Goal: Task Accomplishment & Management: Complete application form

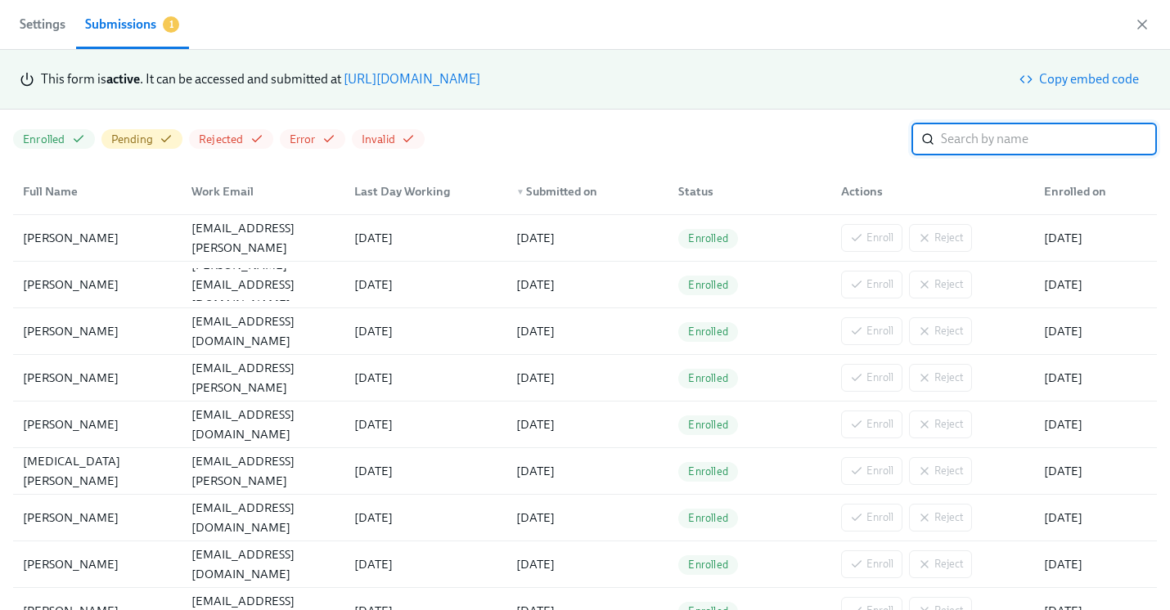
click at [480, 76] on link "[URL][DOMAIN_NAME]" at bounding box center [412, 79] width 137 height 16
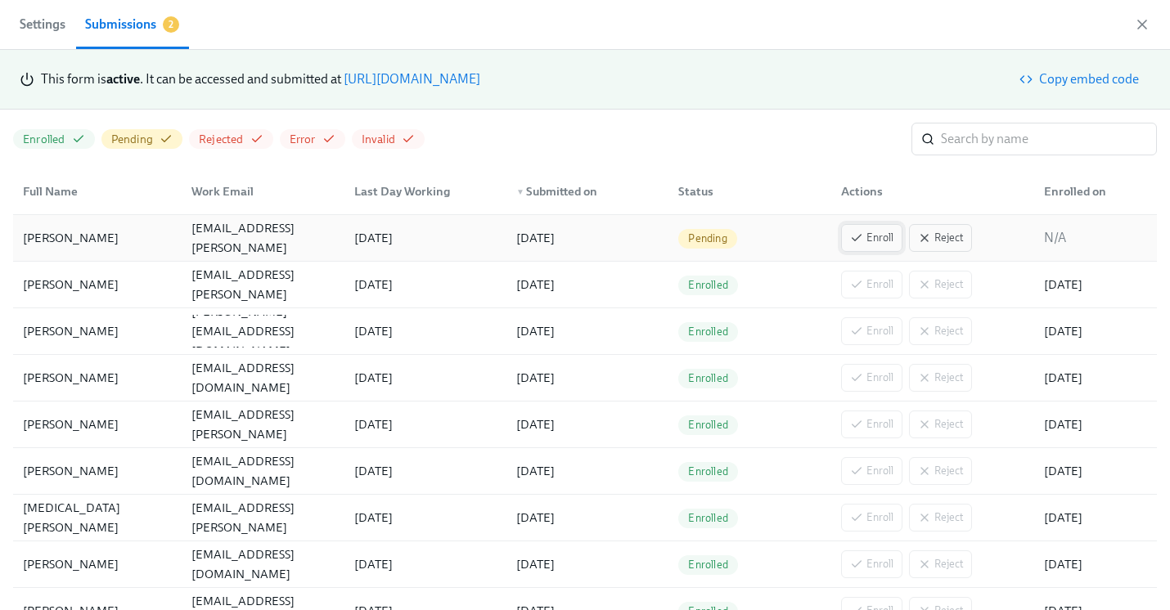
click at [661, 240] on span "Enroll" at bounding box center [871, 238] width 43 height 16
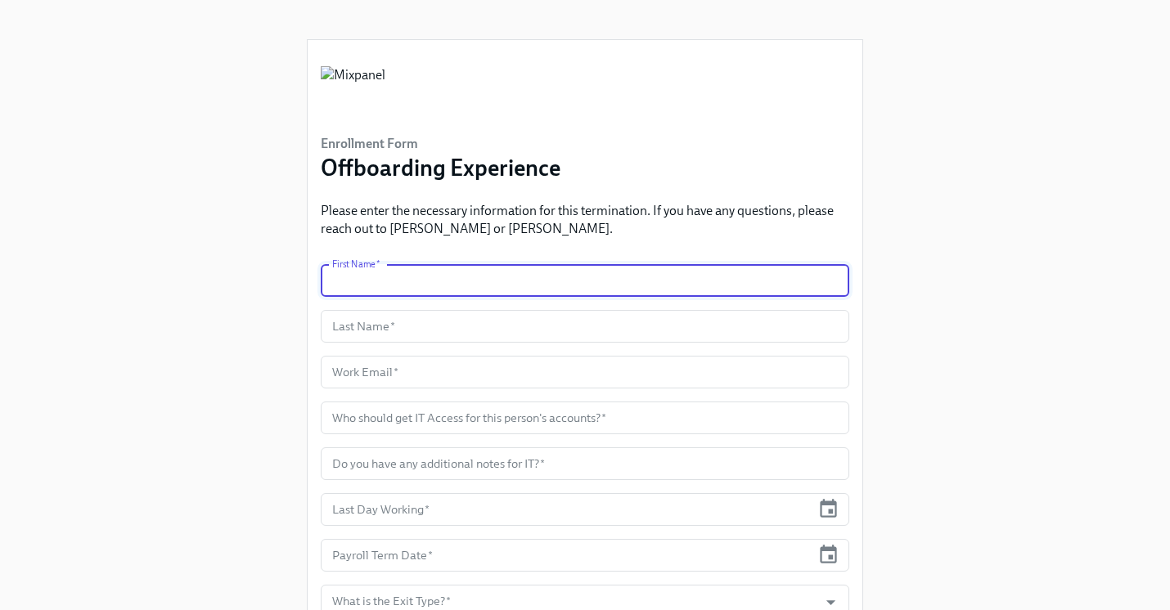
click at [448, 294] on input "text" at bounding box center [585, 280] width 529 height 33
paste input "[PERSON_NAME]"
click at [393, 270] on input "[PERSON_NAME]" at bounding box center [585, 280] width 529 height 33
click at [402, 279] on input "[PERSON_NAME]" at bounding box center [585, 280] width 529 height 33
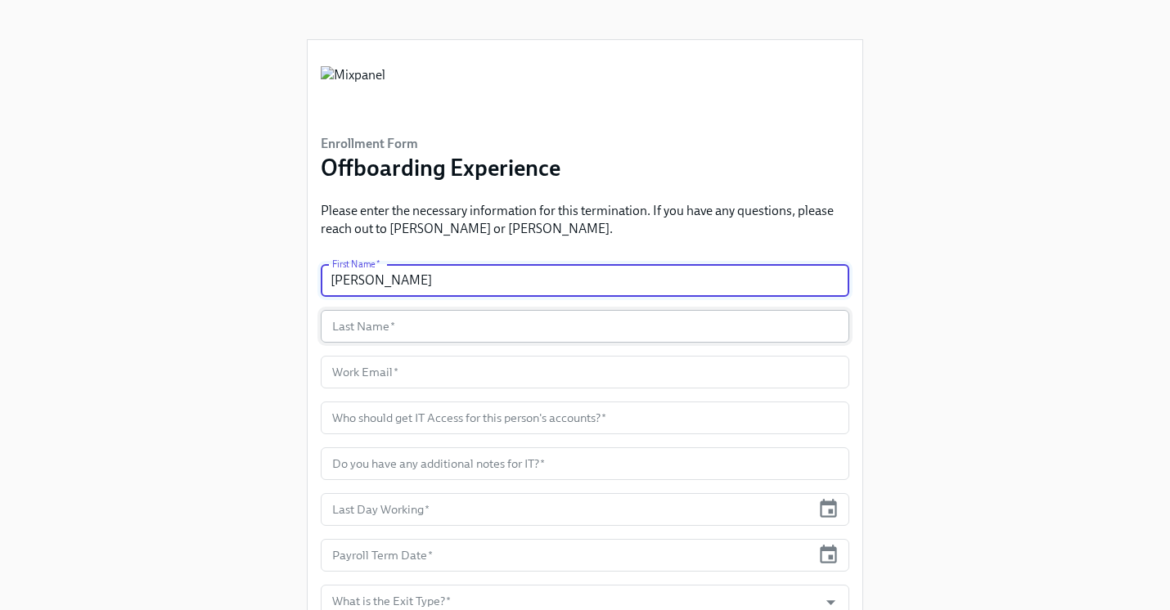
type input "Federico"
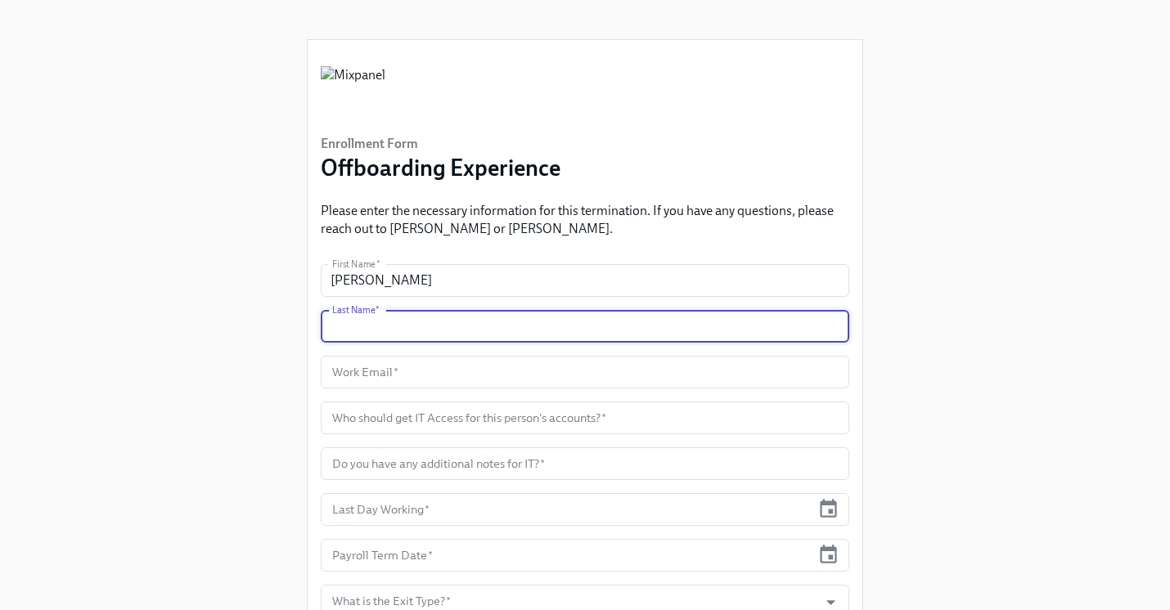
click at [423, 321] on input "text" at bounding box center [585, 326] width 529 height 33
paste input "Gobbi"
type input "Gobbi"
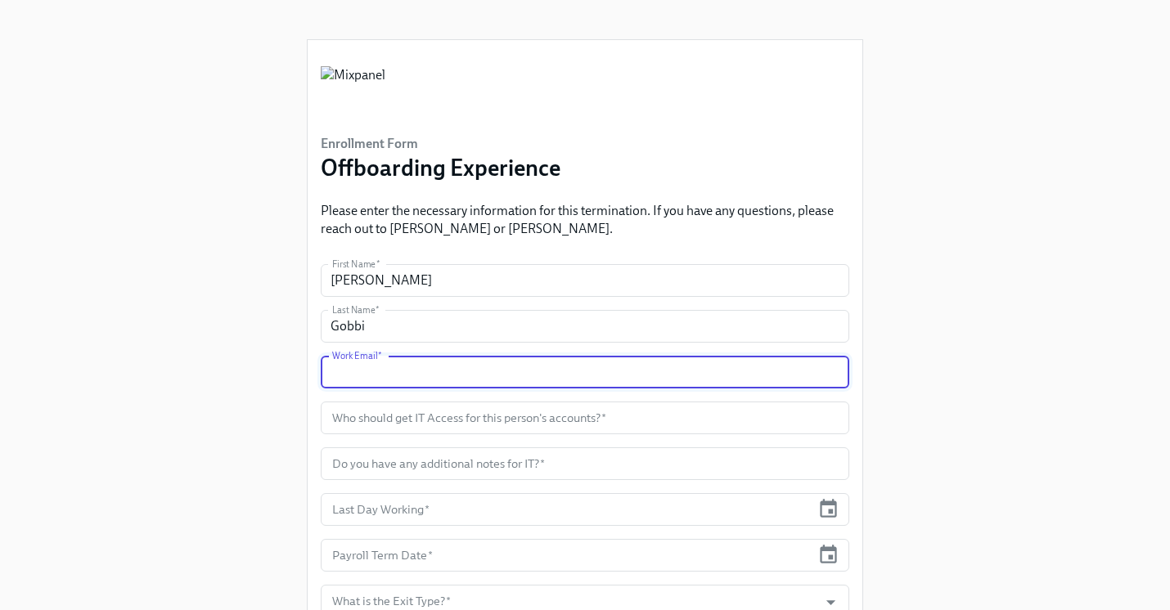
click at [463, 376] on input "text" at bounding box center [585, 372] width 529 height 33
paste input "[PERSON_NAME][EMAIL_ADDRESS][PERSON_NAME][DOMAIN_NAME]"
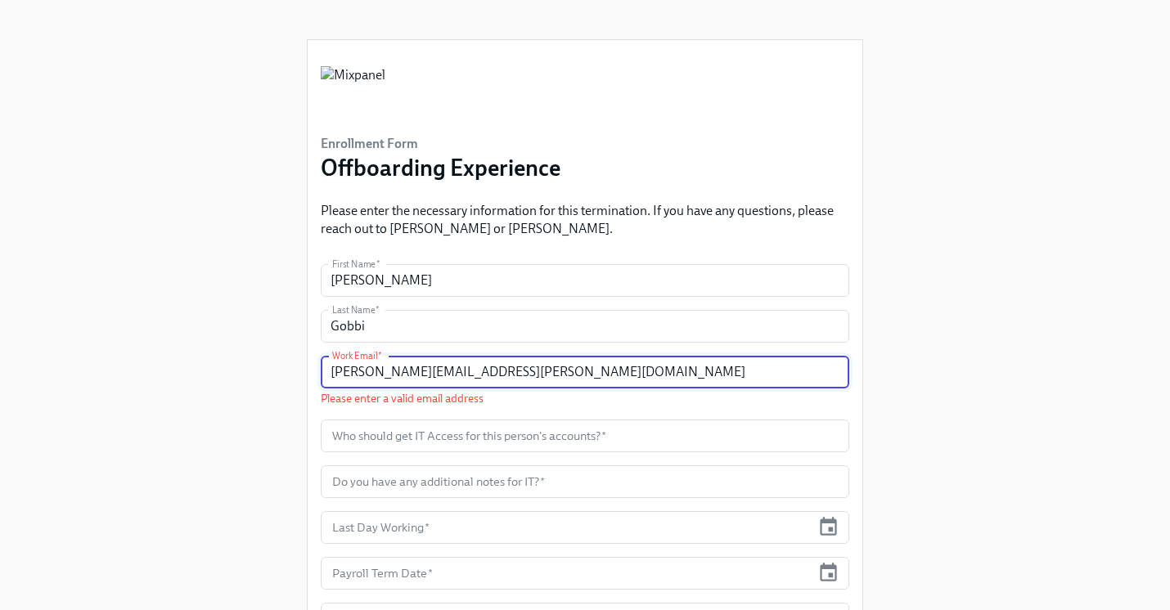
click at [354, 375] on input "[PERSON_NAME][EMAIL_ADDRESS][PERSON_NAME][DOMAIN_NAME]" at bounding box center [585, 372] width 529 height 33
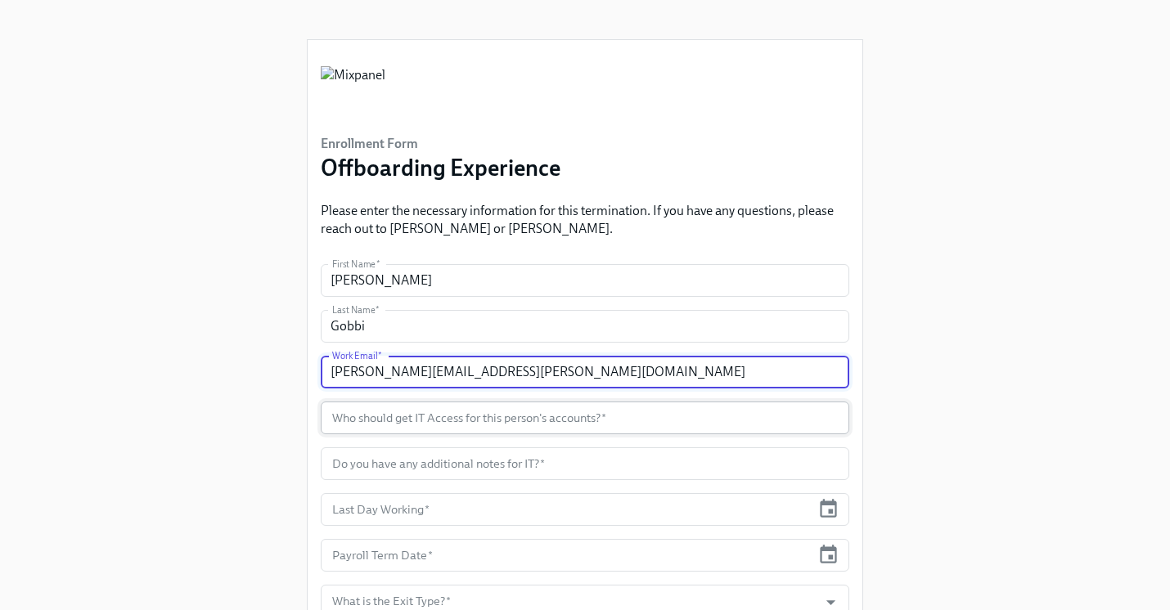
type input "[PERSON_NAME][EMAIL_ADDRESS][PERSON_NAME][DOMAIN_NAME]"
click at [385, 416] on input "text" at bounding box center [585, 418] width 529 height 33
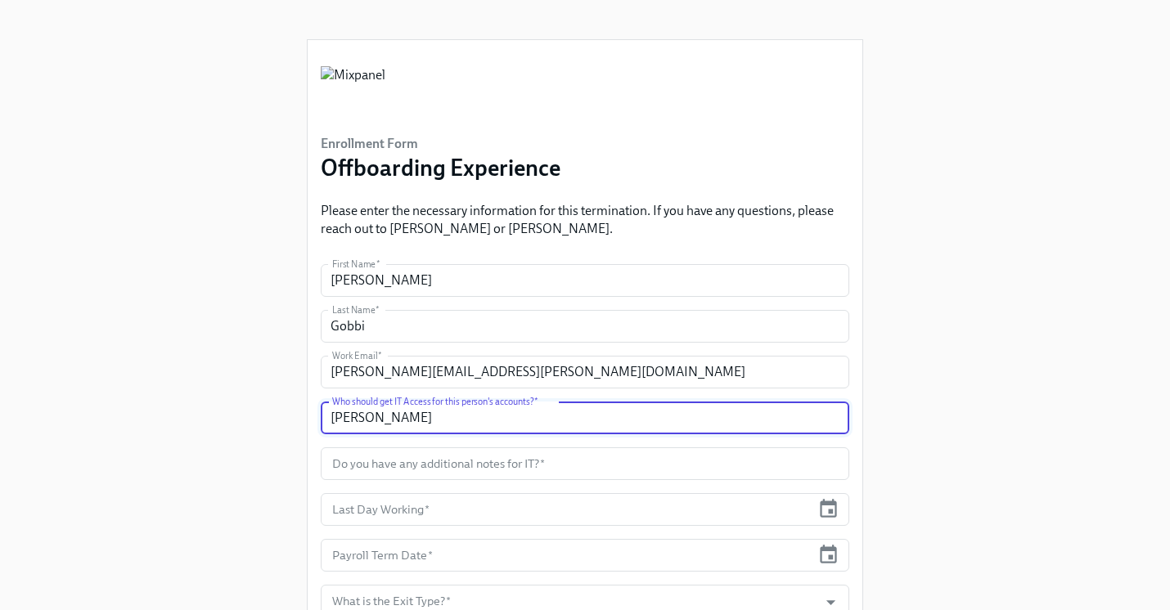
paste input "Robotham 2:45 PM"
drag, startPoint x: 452, startPoint y: 420, endPoint x: 588, endPoint y: 440, distance: 138.2
type input "Stephanie Robotham"
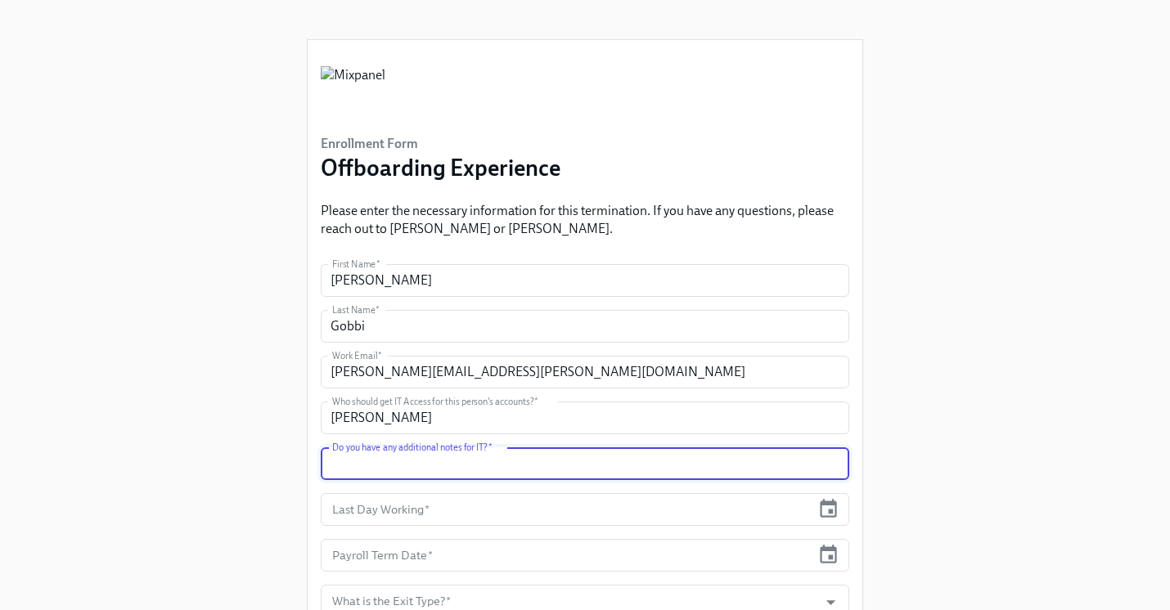
click at [579, 453] on input "text" at bounding box center [585, 464] width 529 height 33
type input "b"
type input "no"
click at [556, 502] on input "text" at bounding box center [566, 509] width 490 height 33
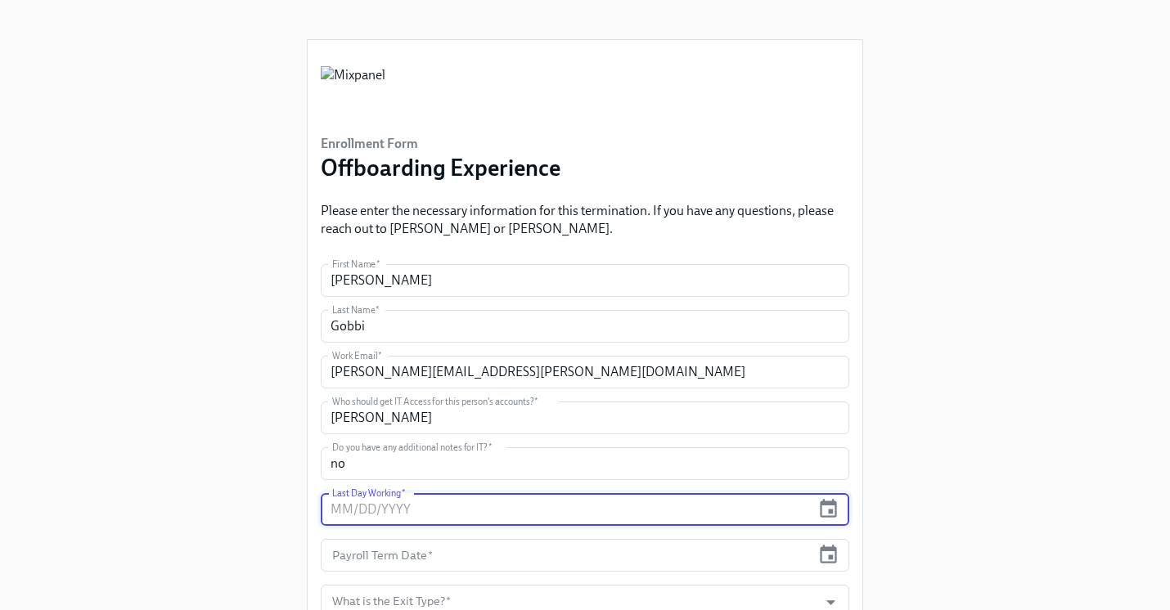
click at [456, 505] on input "text" at bounding box center [566, 509] width 490 height 33
type input "[DATE]"
click at [388, 558] on input "text" at bounding box center [566, 555] width 490 height 33
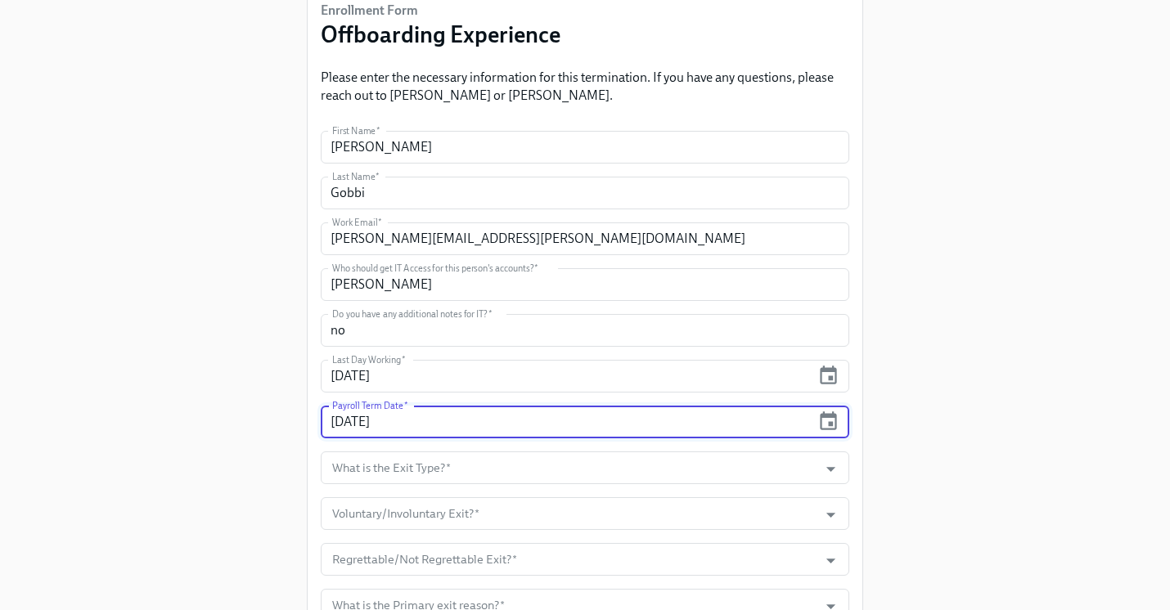
scroll to position [134, 0]
type input "[DATE]"
click at [372, 467] on input "What is the Exit Type?   *" at bounding box center [569, 467] width 481 height 33
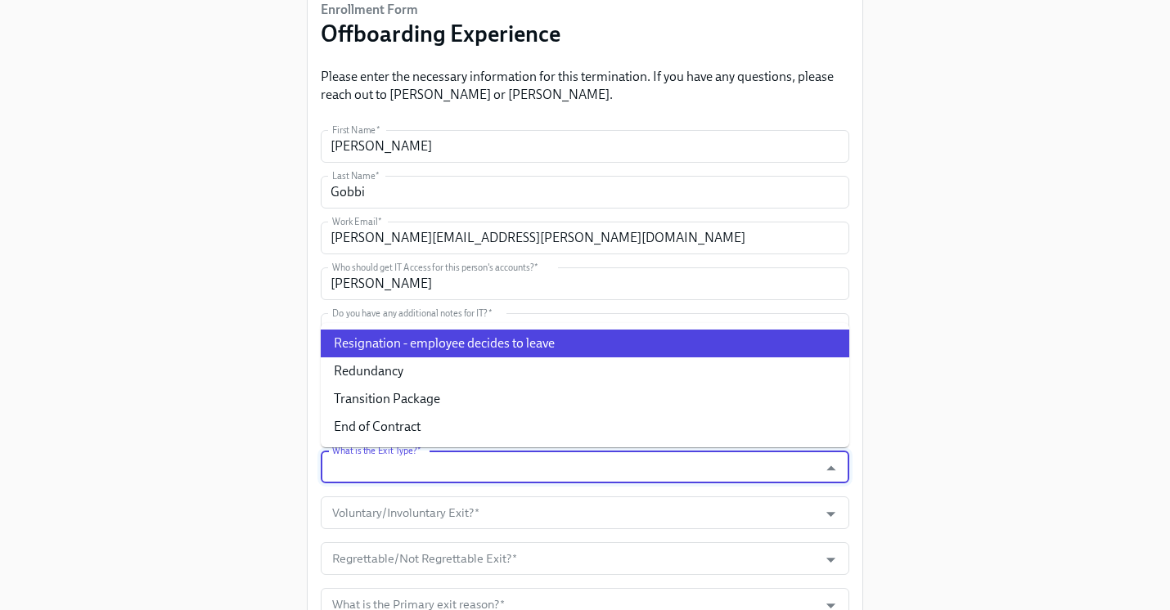
click at [397, 347] on li "Resignation - employee decides to leave" at bounding box center [585, 344] width 529 height 28
type input "Resignation - employee decides to leave"
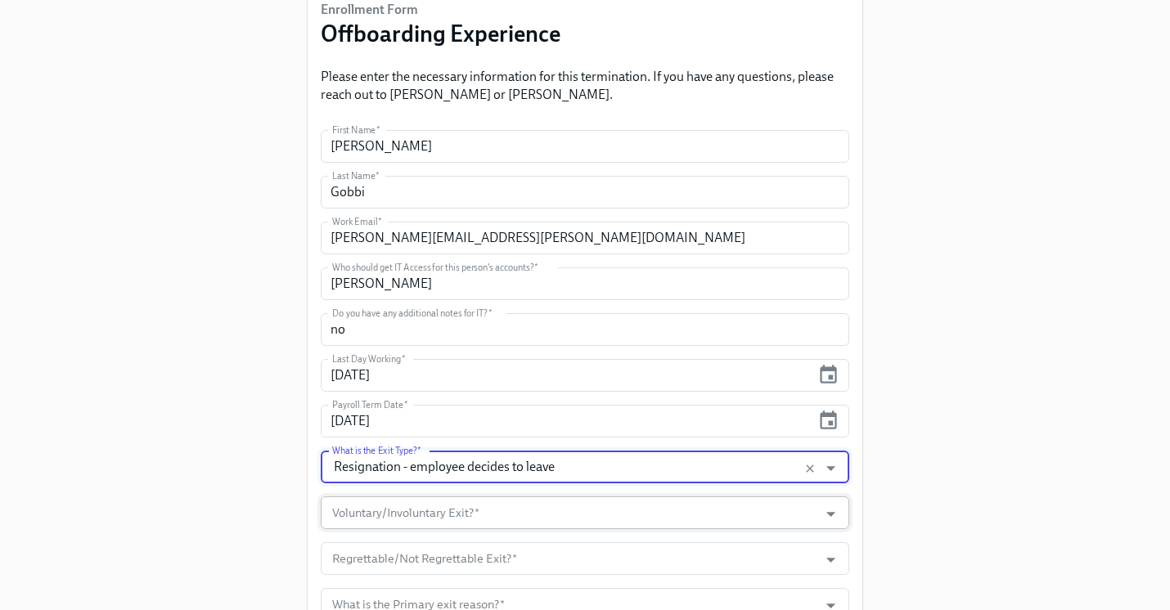
click at [408, 516] on input "Voluntary/Involuntary Exit?   *" at bounding box center [569, 513] width 481 height 33
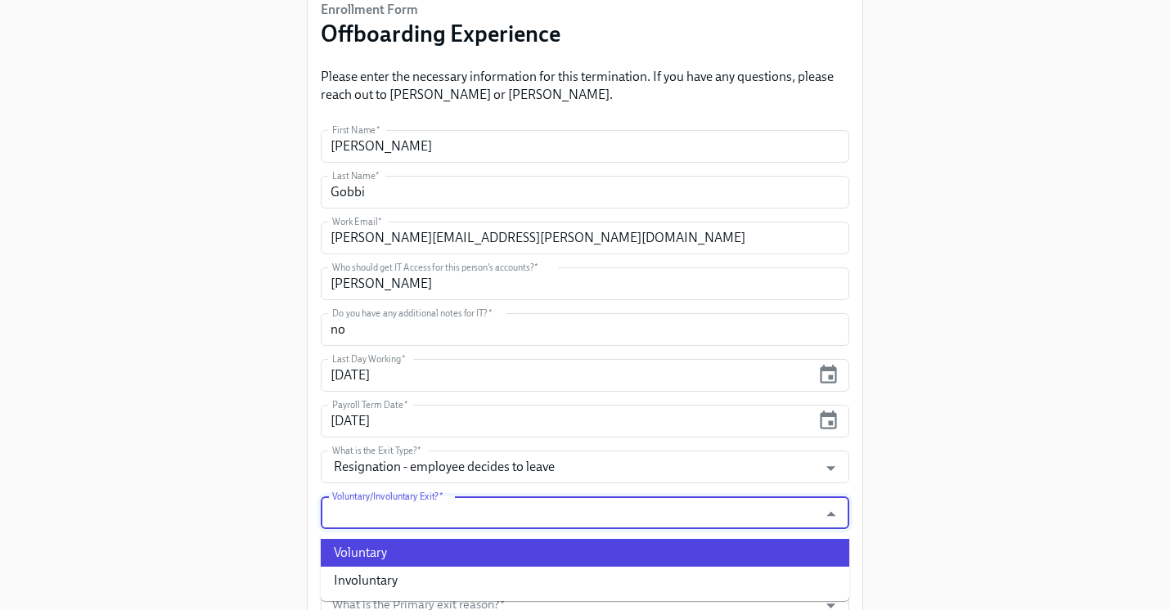
click at [417, 560] on li "Voluntary" at bounding box center [585, 553] width 529 height 28
type input "Voluntary"
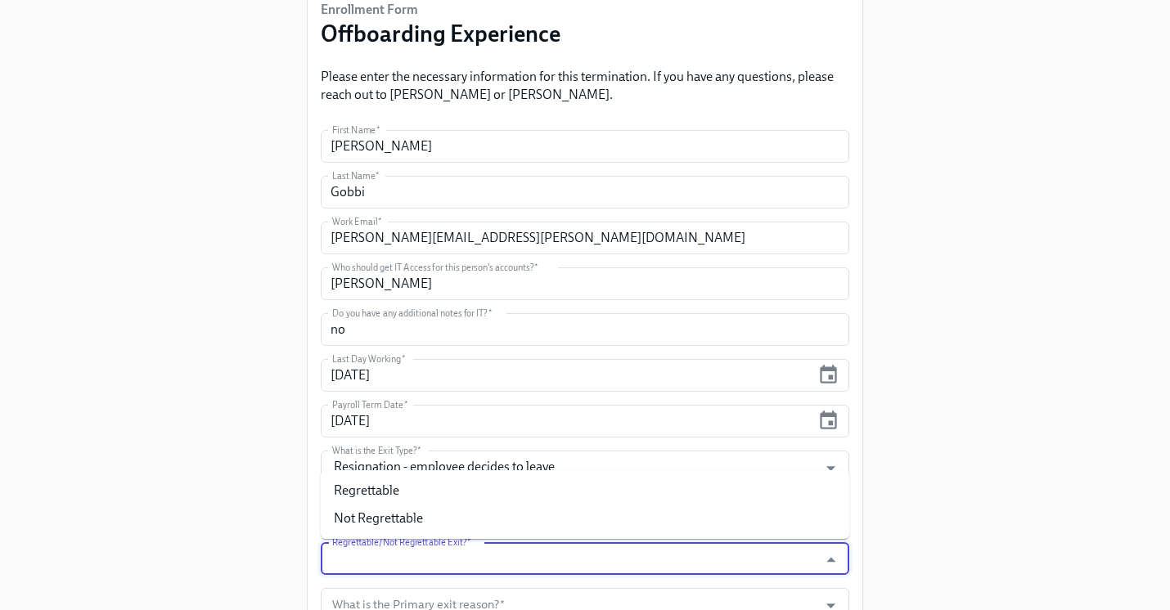
click at [417, 560] on input "Regrettable/Not Regrettable Exit?   *" at bounding box center [569, 559] width 481 height 33
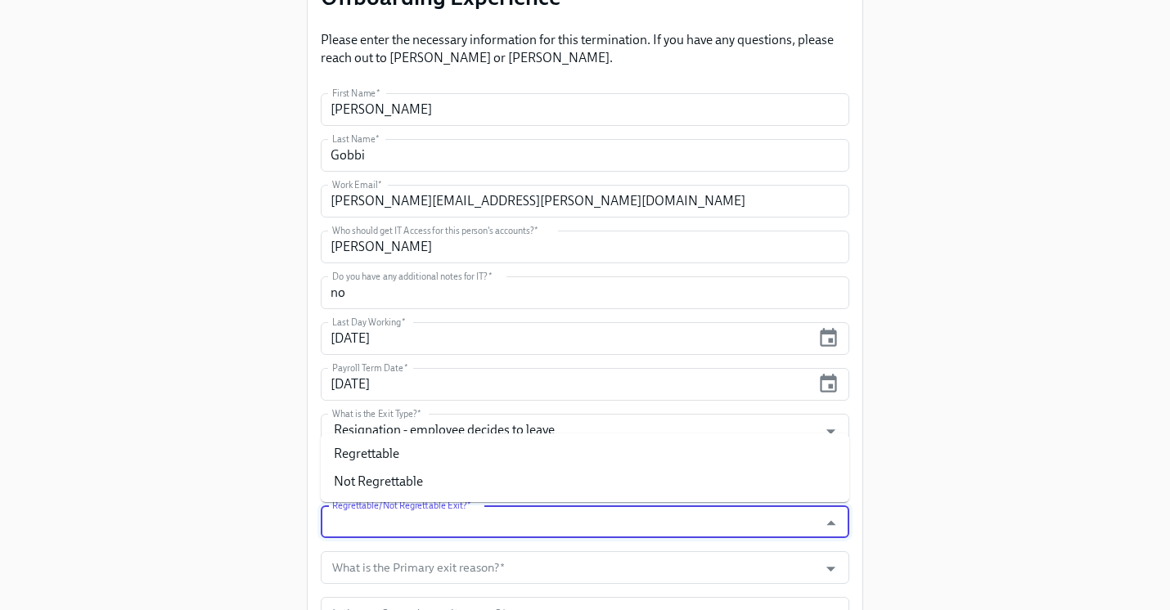
scroll to position [189, 0]
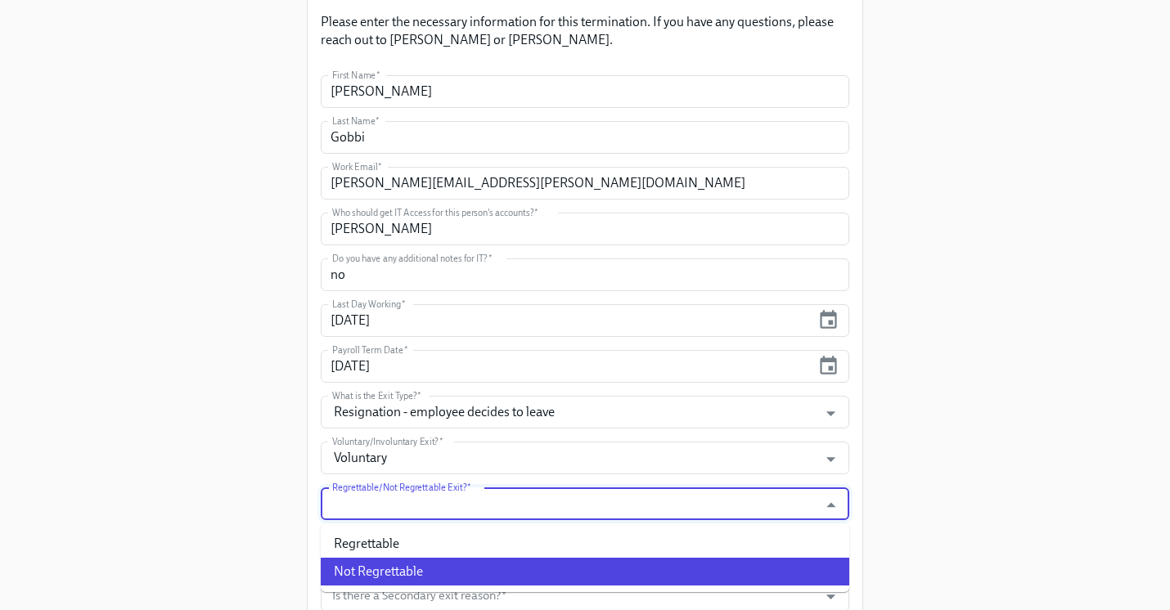
click at [415, 570] on li "Not Regrettable" at bounding box center [585, 572] width 529 height 28
type input "Not Regrettable"
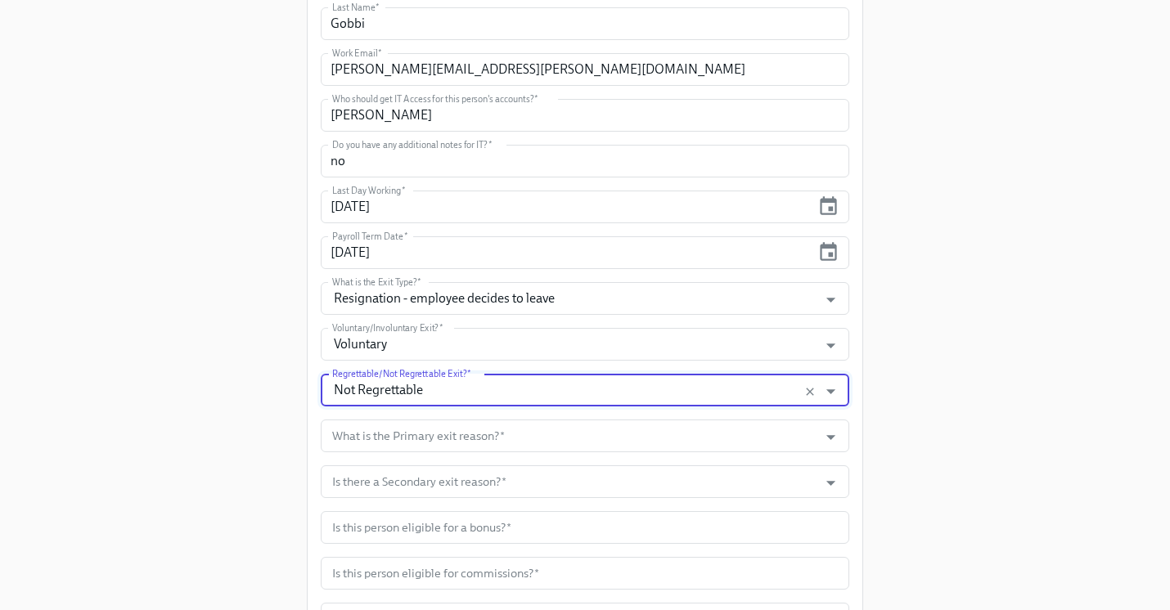
scroll to position [325, 0]
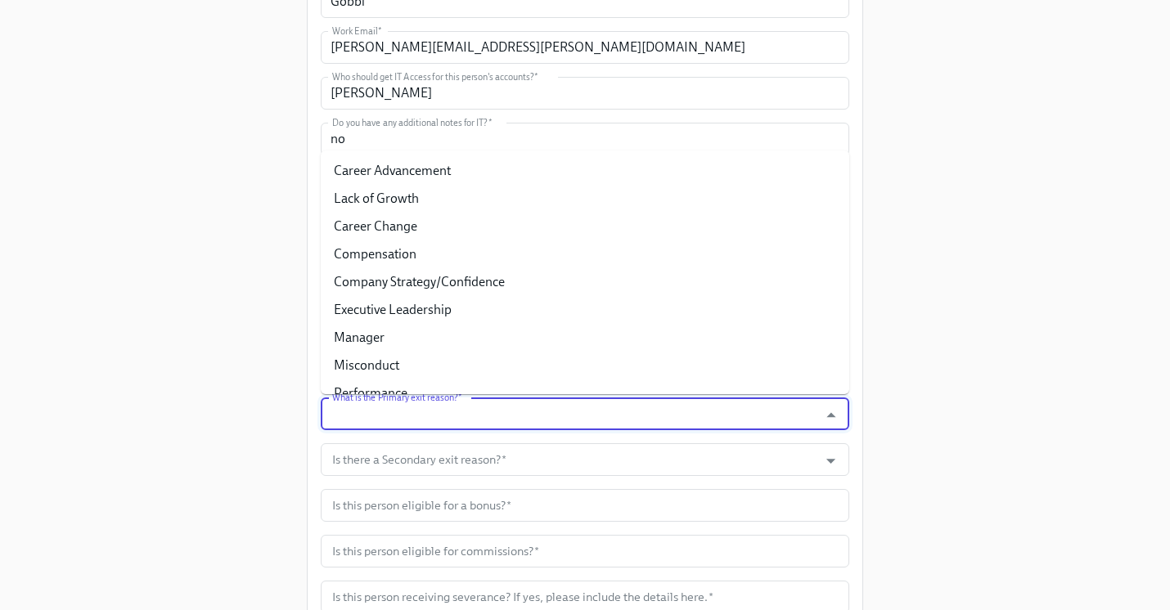
click at [425, 421] on input "What is the Primary exit reason?   *" at bounding box center [569, 414] width 481 height 33
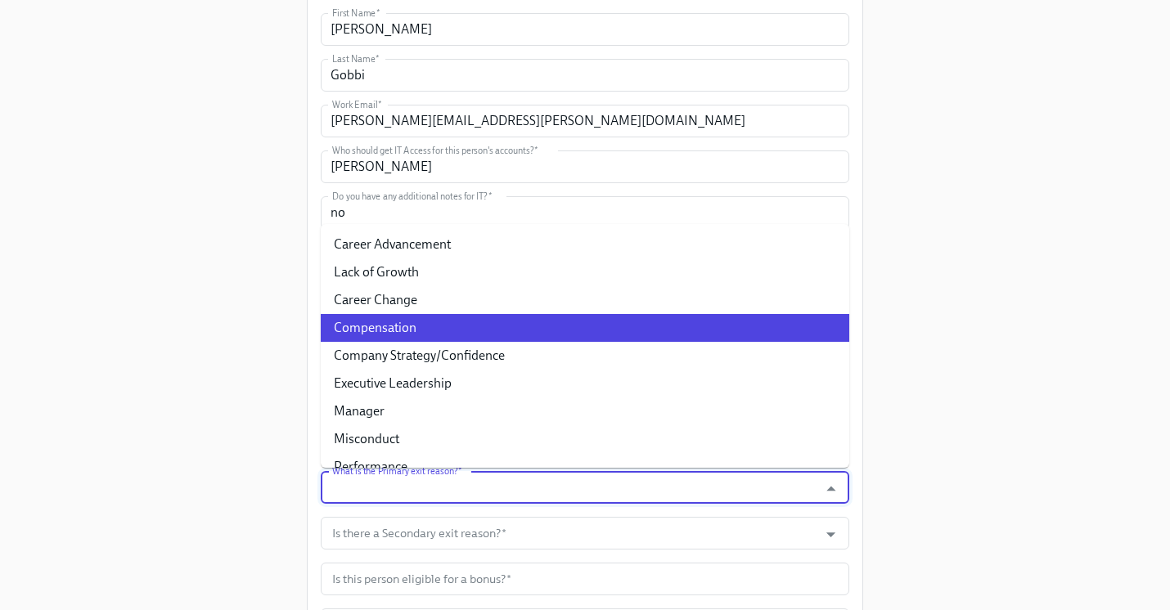
scroll to position [250, 0]
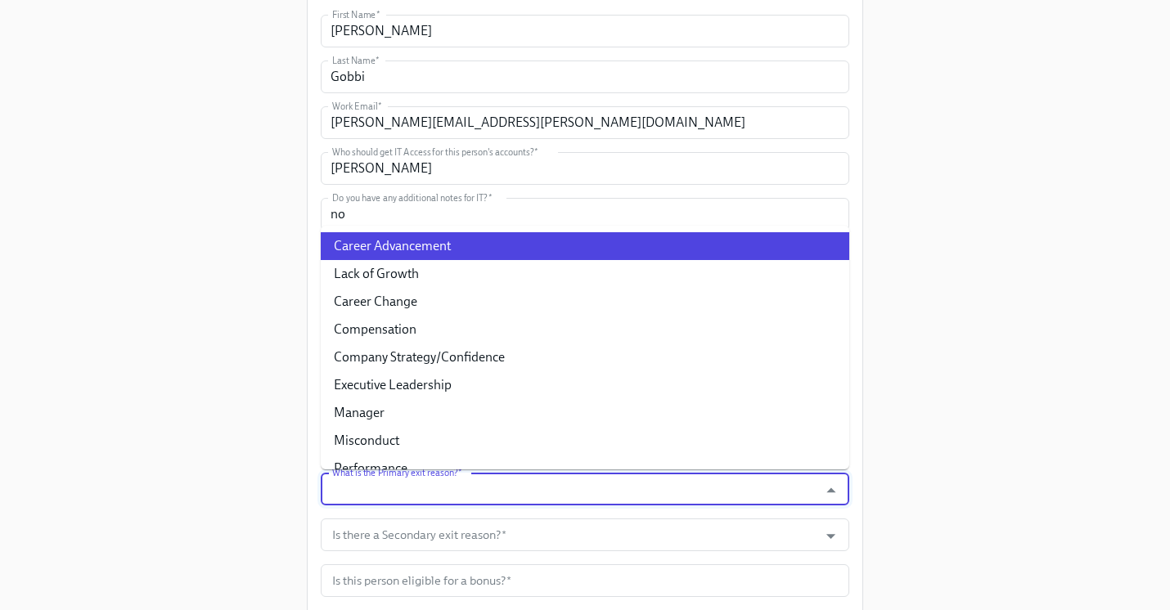
click at [274, 125] on div "Enrollment Form Offboarding Experience Please enter the necessary information f…" at bounding box center [585, 485] width 1118 height 1470
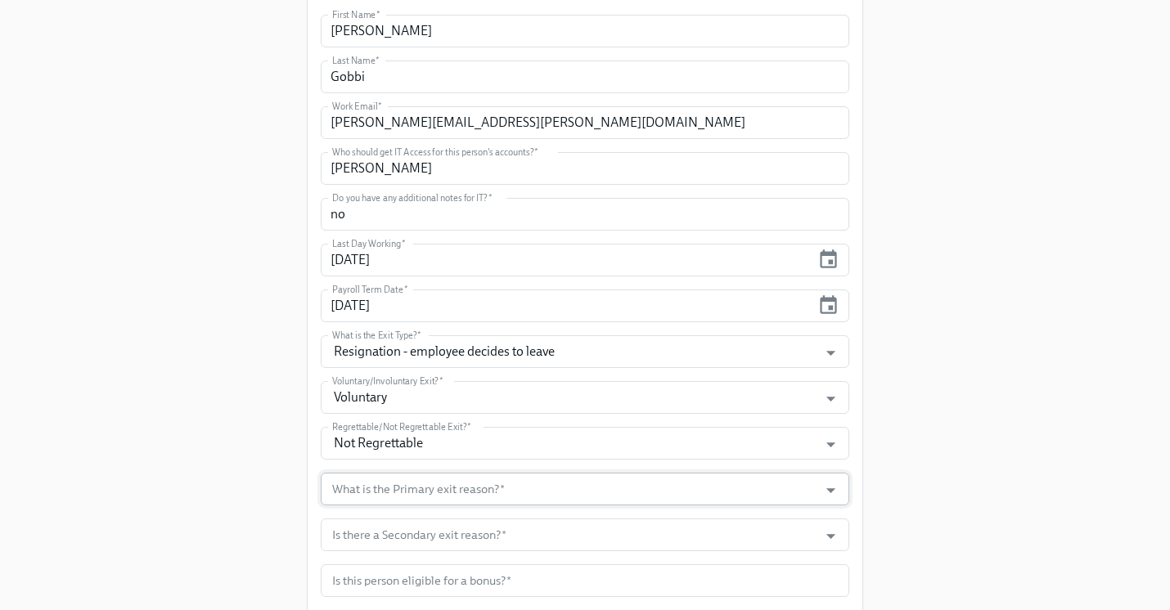
click at [492, 490] on input "What is the Primary exit reason?   *" at bounding box center [569, 489] width 481 height 33
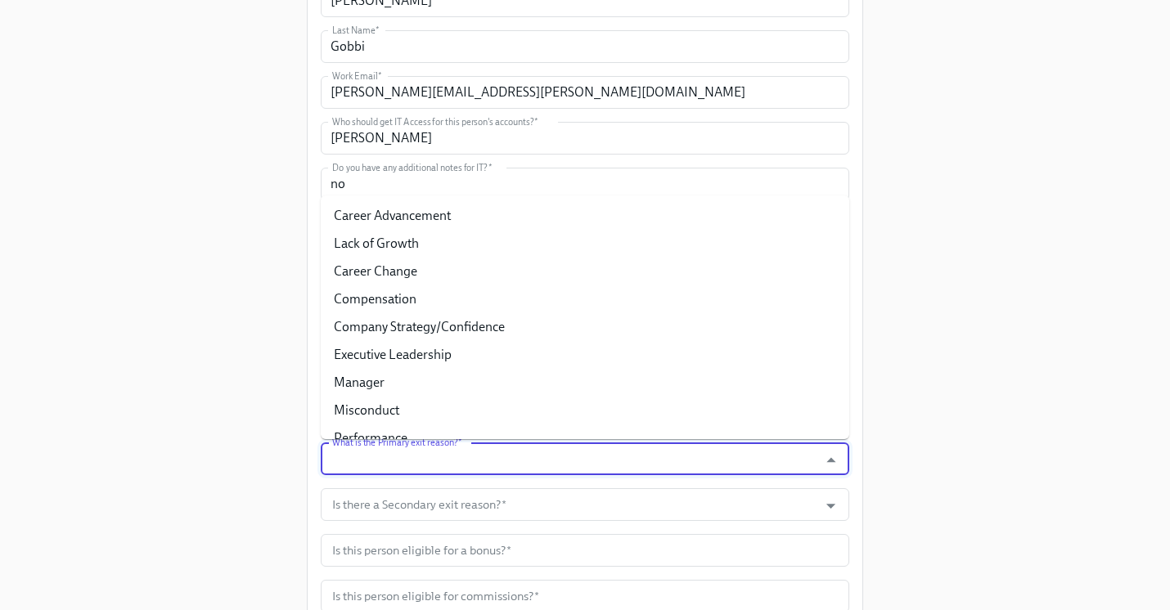
scroll to position [300, 0]
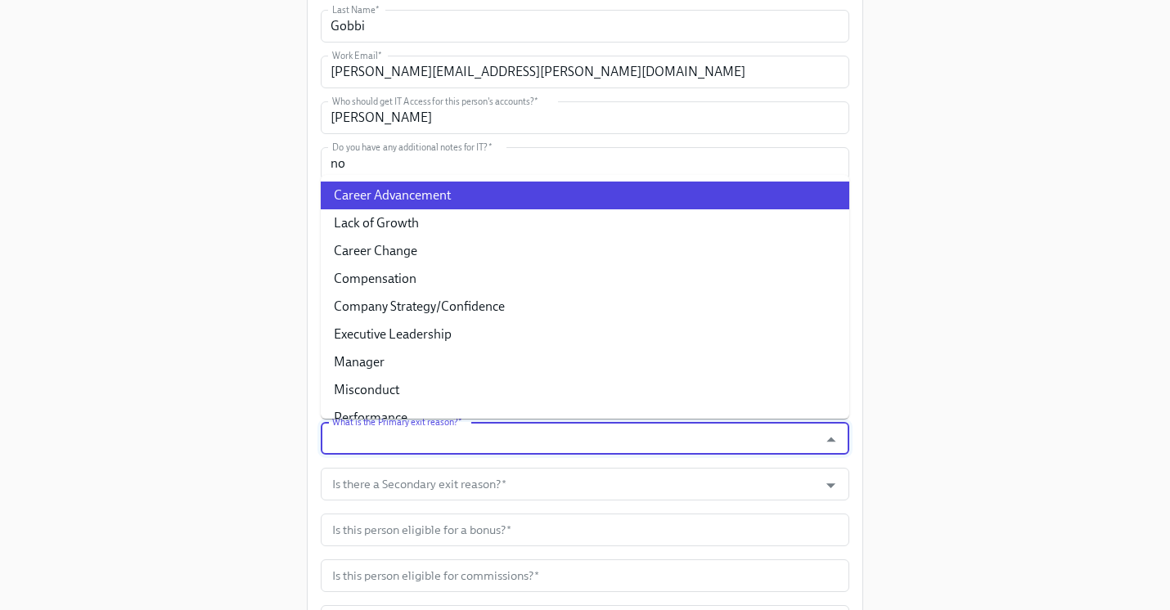
click at [397, 192] on li "Career Advancement" at bounding box center [585, 196] width 529 height 28
type input "Career Advancement"
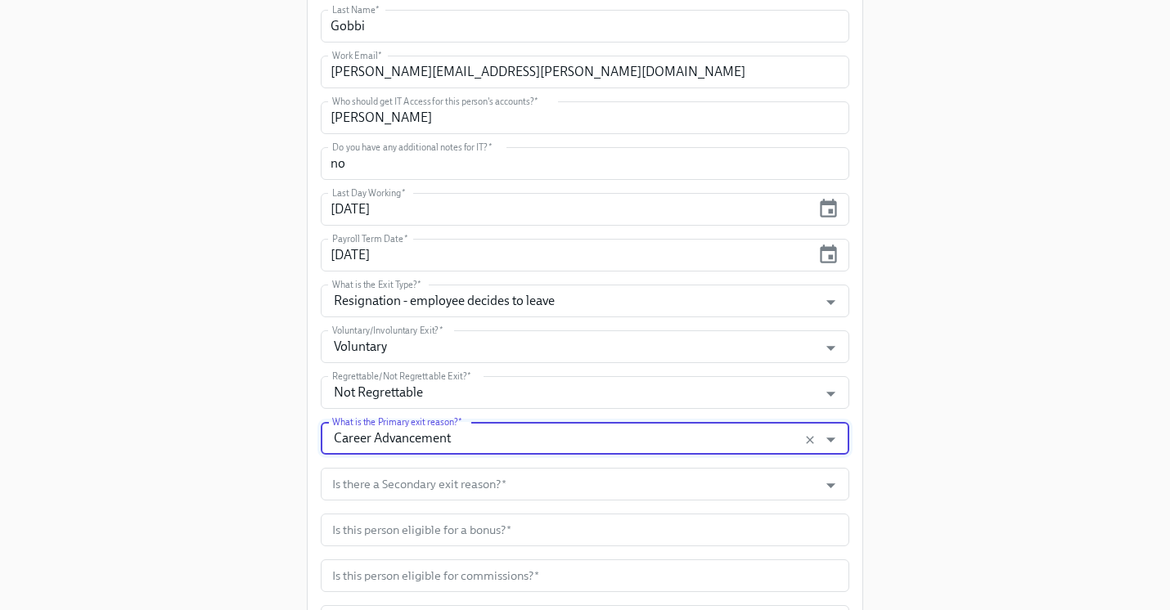
click at [432, 502] on form "First Name   * Federico First Name * Last Name   * Gobbi Last Name * Work Email…" at bounding box center [585, 553] width 529 height 1178
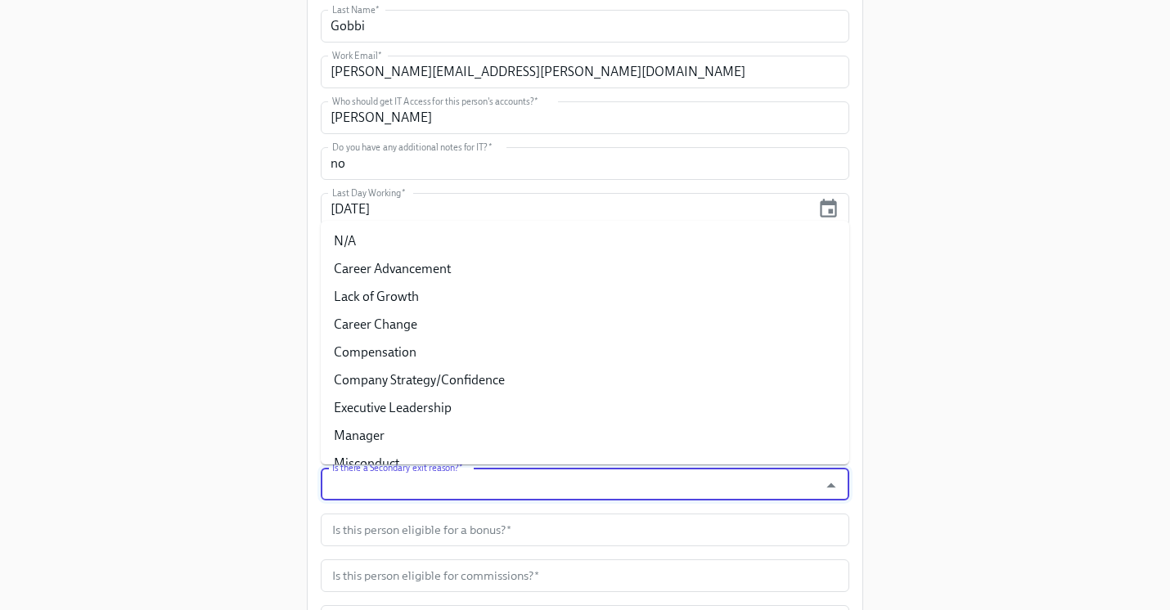
click at [425, 493] on input "Is there a Secondary exit reason?   *" at bounding box center [569, 484] width 481 height 33
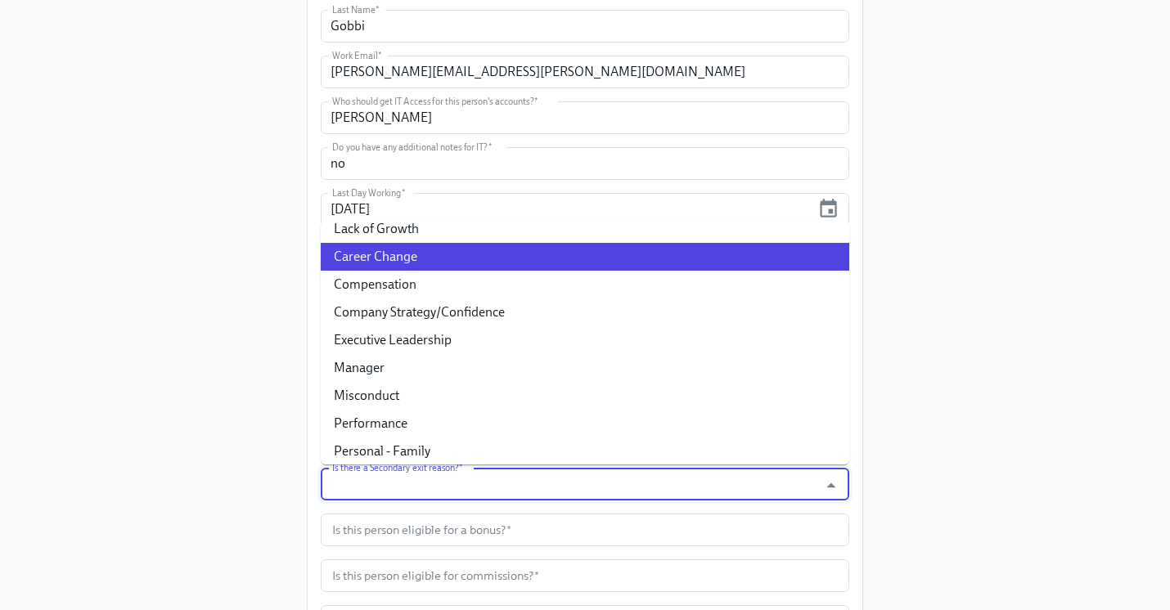
scroll to position [78, 0]
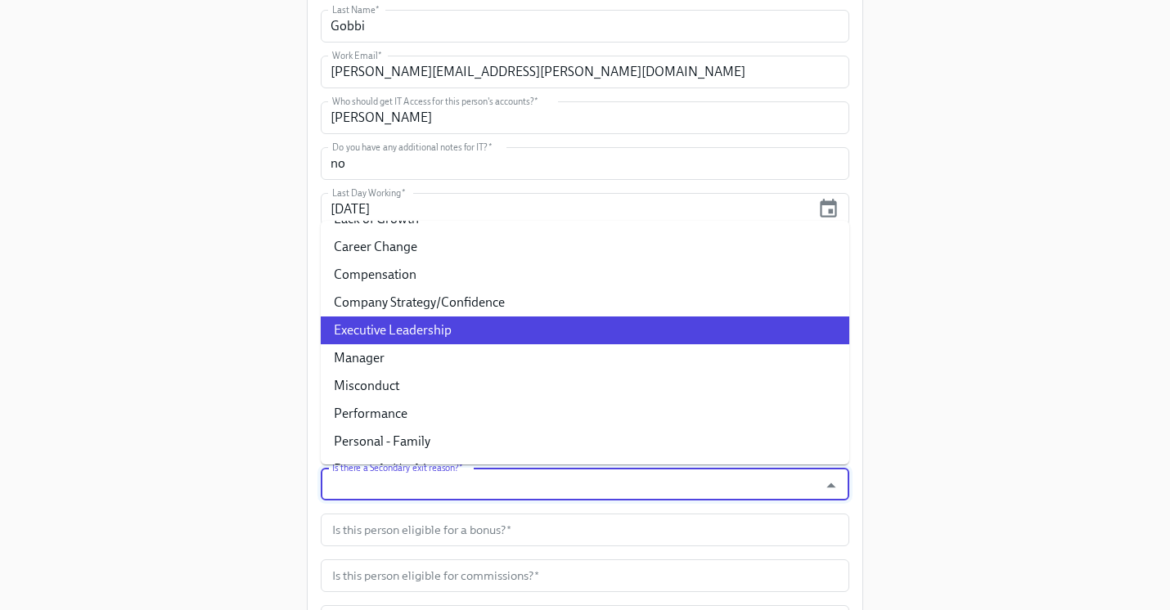
click at [457, 326] on li "Executive Leadership" at bounding box center [585, 331] width 529 height 28
type input "Executive Leadership"
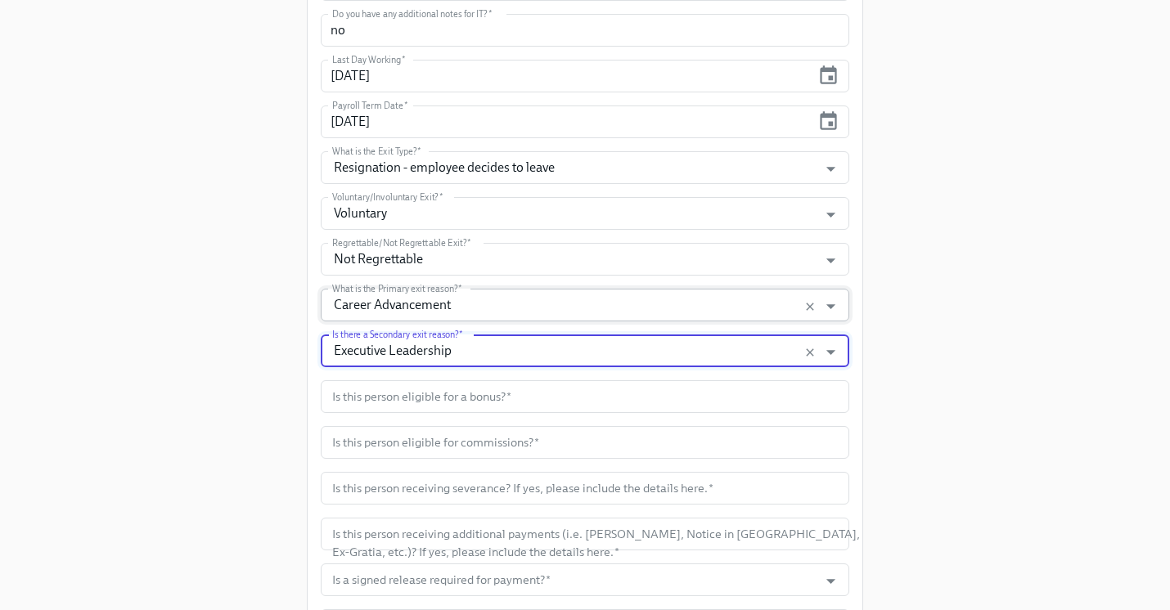
scroll to position [436, 0]
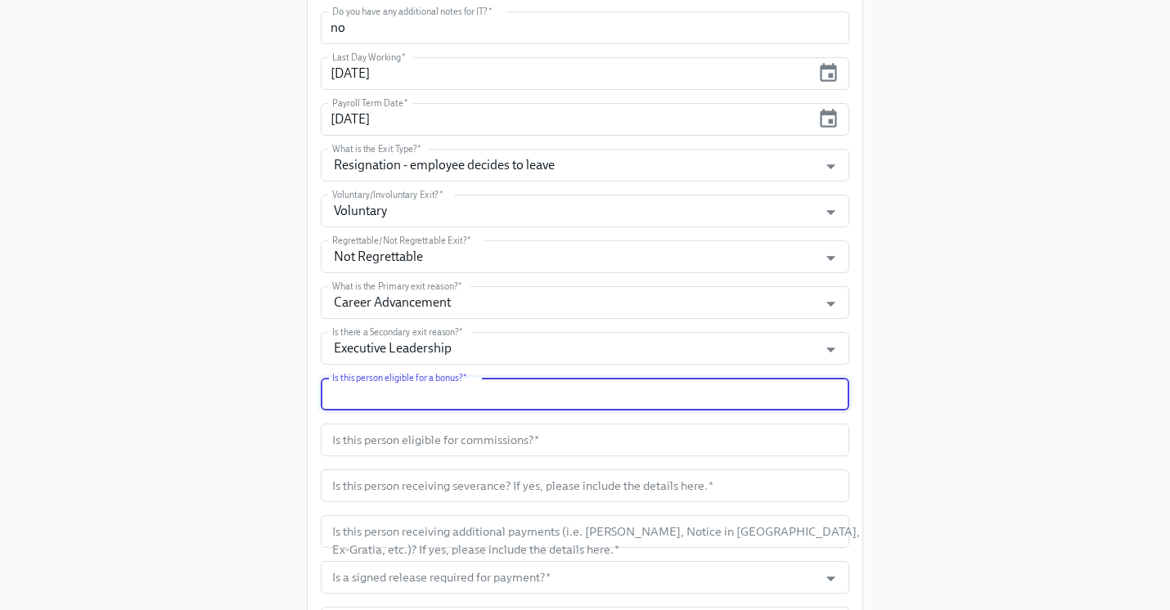
click at [422, 403] on input "text" at bounding box center [585, 394] width 529 height 33
type input "no"
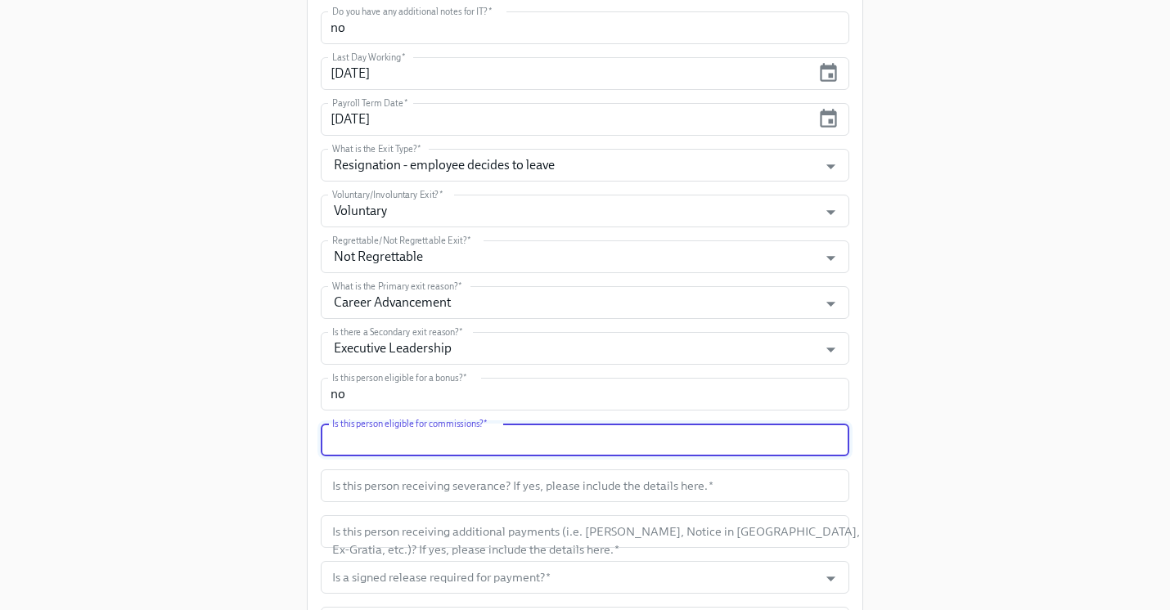
click at [431, 448] on input "text" at bounding box center [585, 440] width 529 height 33
type input "no"
click at [425, 493] on input "text" at bounding box center [585, 486] width 529 height 33
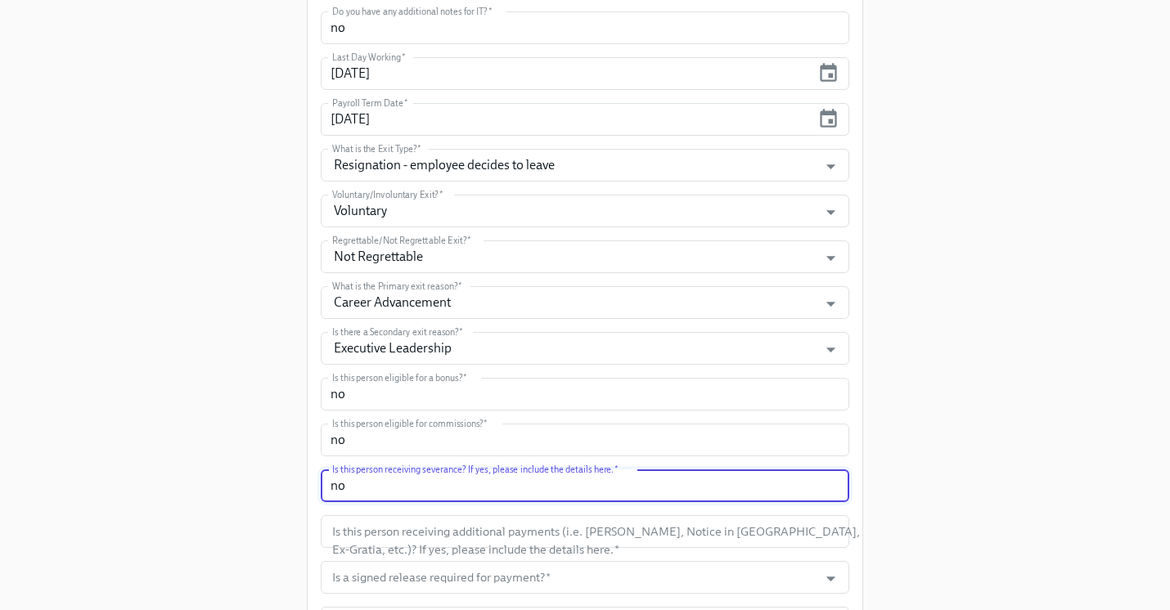
type input "no"
click at [430, 549] on form "First Name   * Federico First Name * Last Name   * Gobbi Last Name * Work Email…" at bounding box center [585, 417] width 529 height 1178
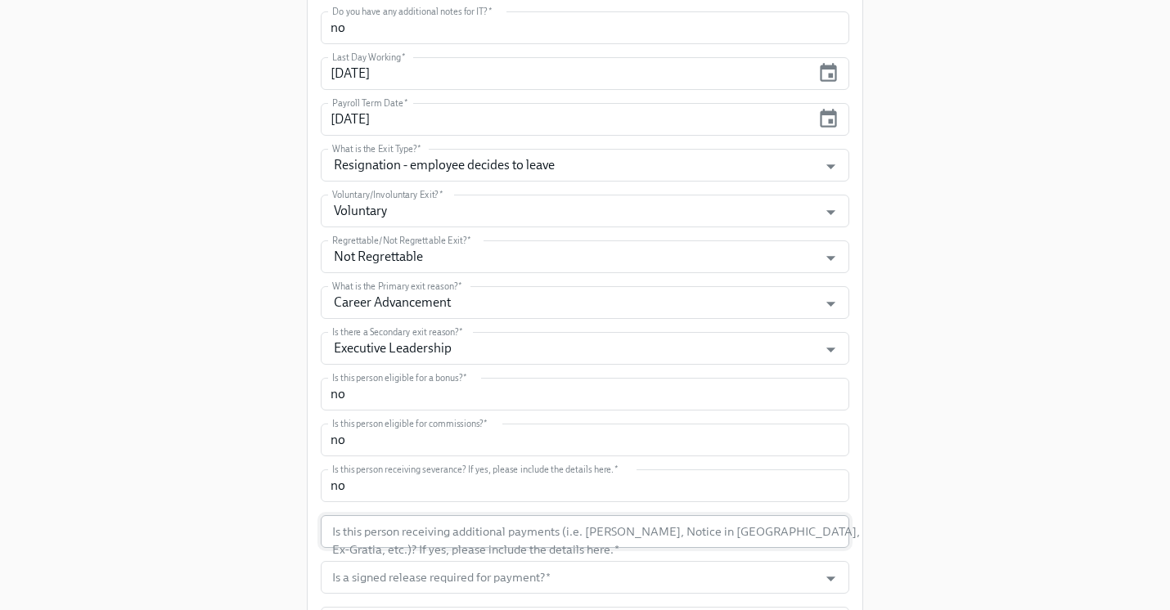
click at [419, 534] on input "text" at bounding box center [585, 532] width 529 height 33
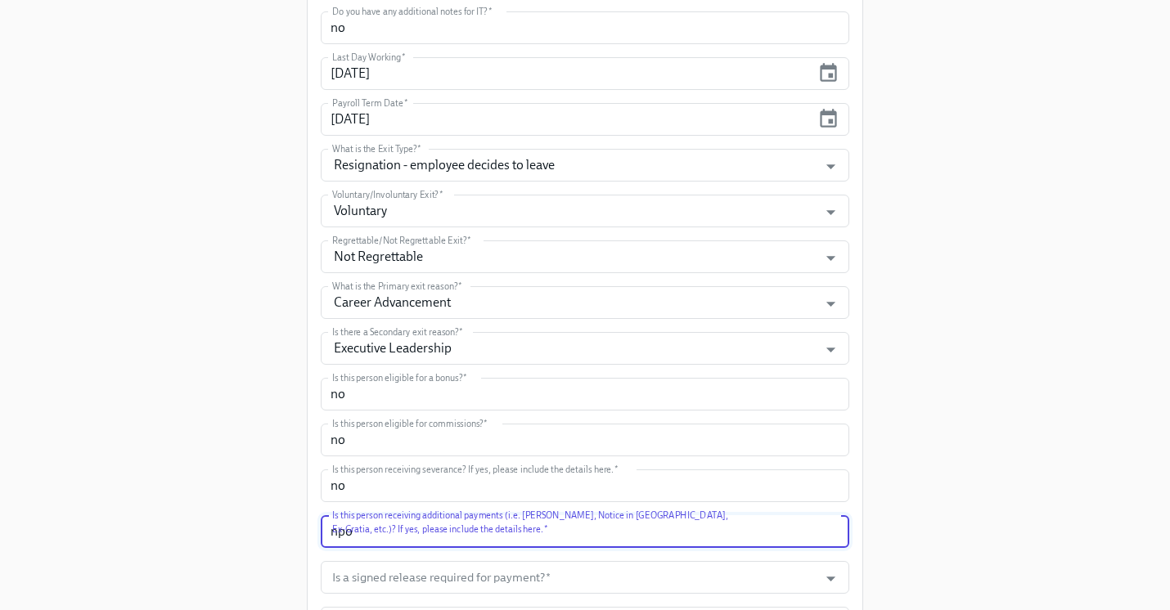
scroll to position [519, 0]
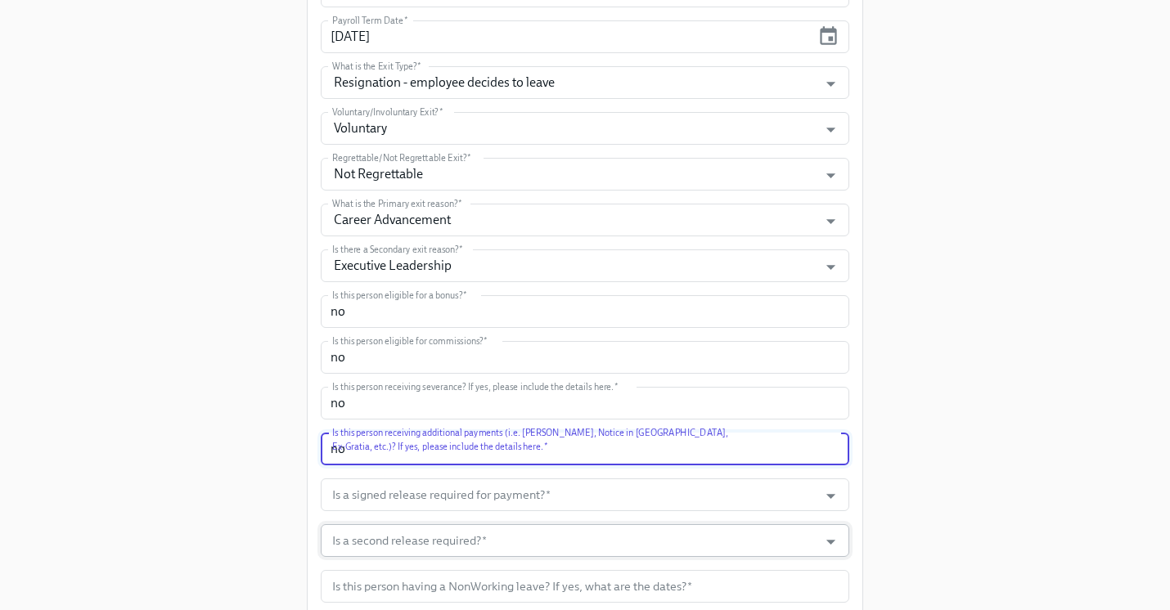
type input "no"
click at [419, 534] on input "Is a second release required?   *" at bounding box center [569, 541] width 481 height 33
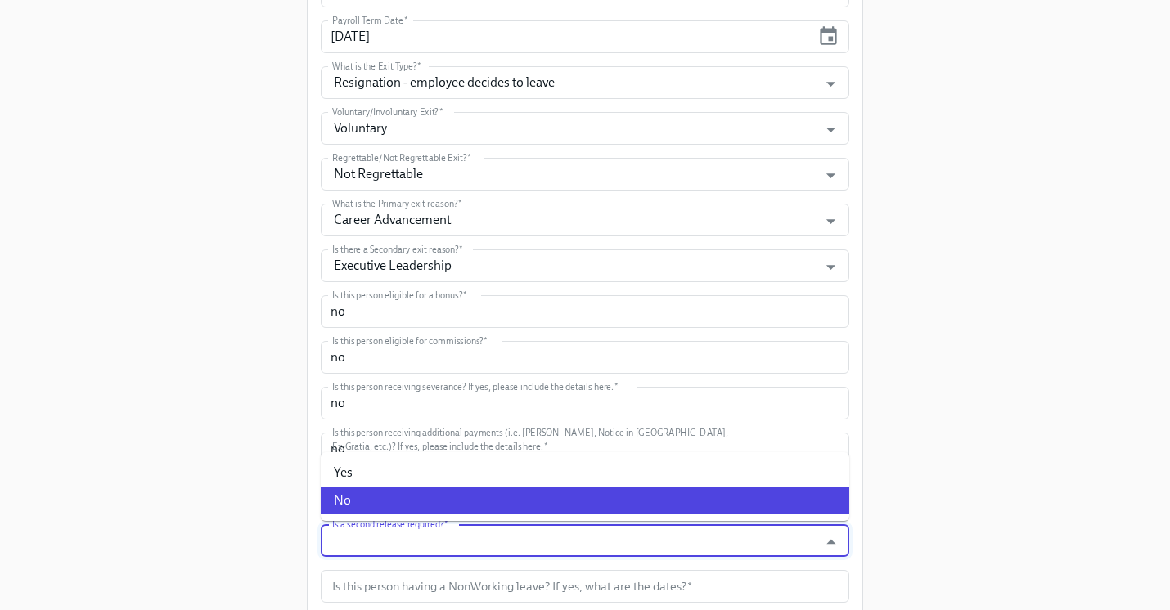
click at [394, 510] on li "No" at bounding box center [585, 501] width 529 height 28
type input "No"
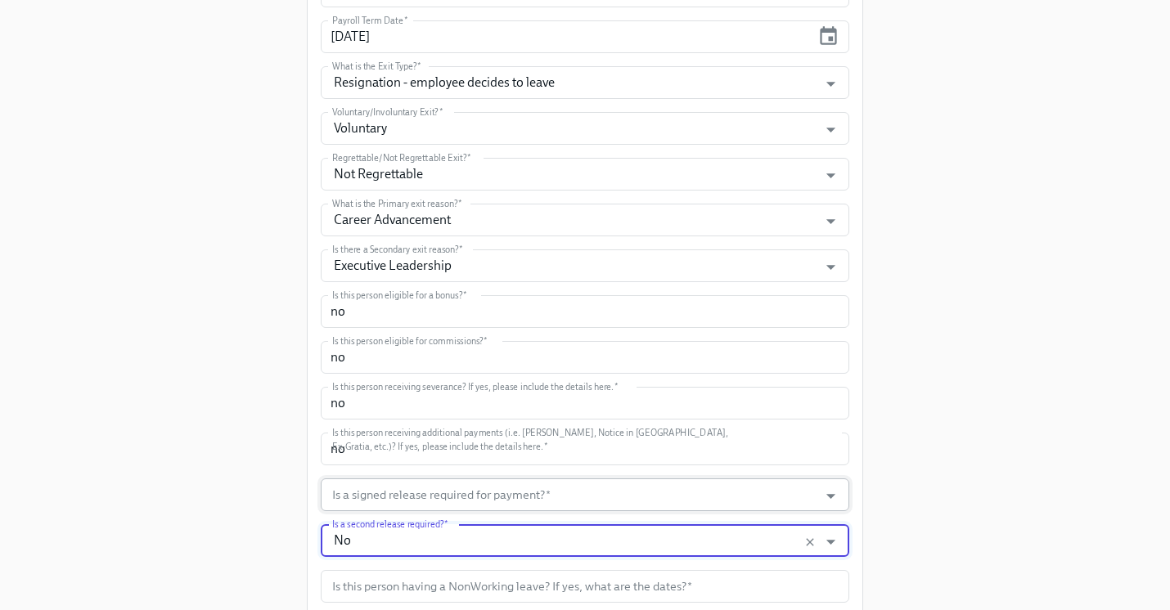
click at [382, 494] on input "Is a signed release required for payment?   *" at bounding box center [569, 495] width 481 height 33
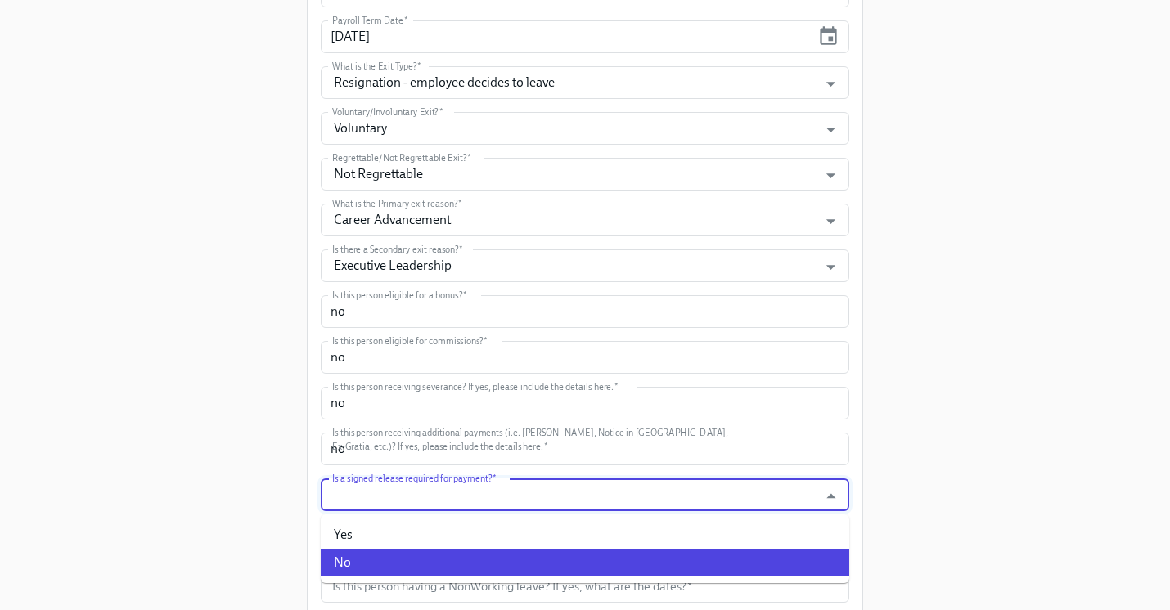
click at [380, 553] on li "No" at bounding box center [585, 563] width 529 height 28
type input "No"
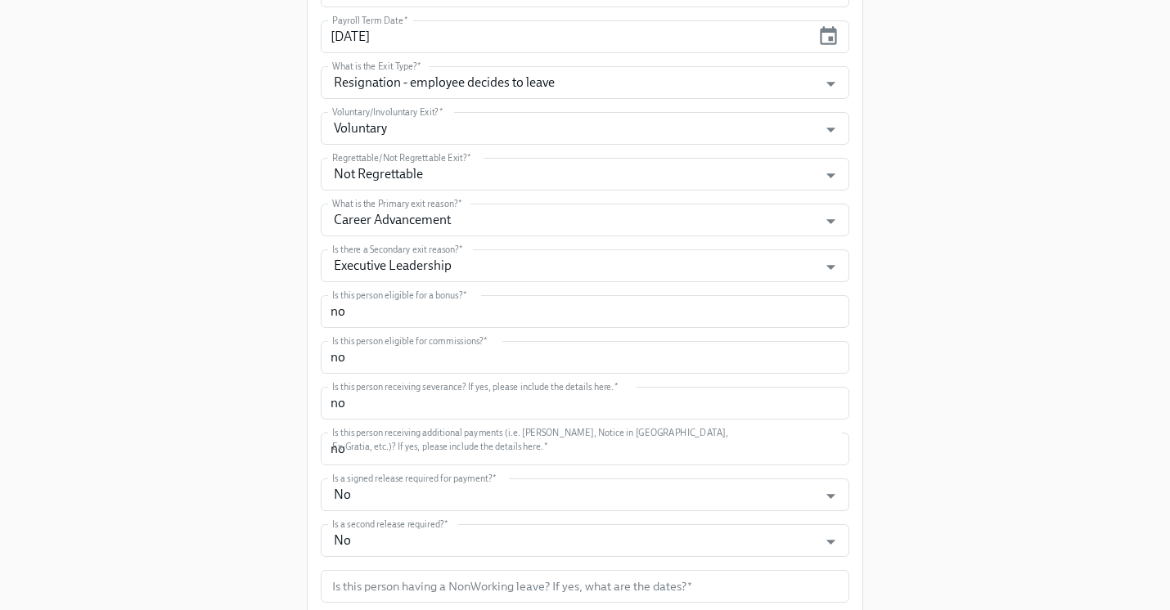
click at [302, 550] on div "Enrollment Form Offboarding Experience Please enter the necessary information f…" at bounding box center [585, 216] width 1118 height 1470
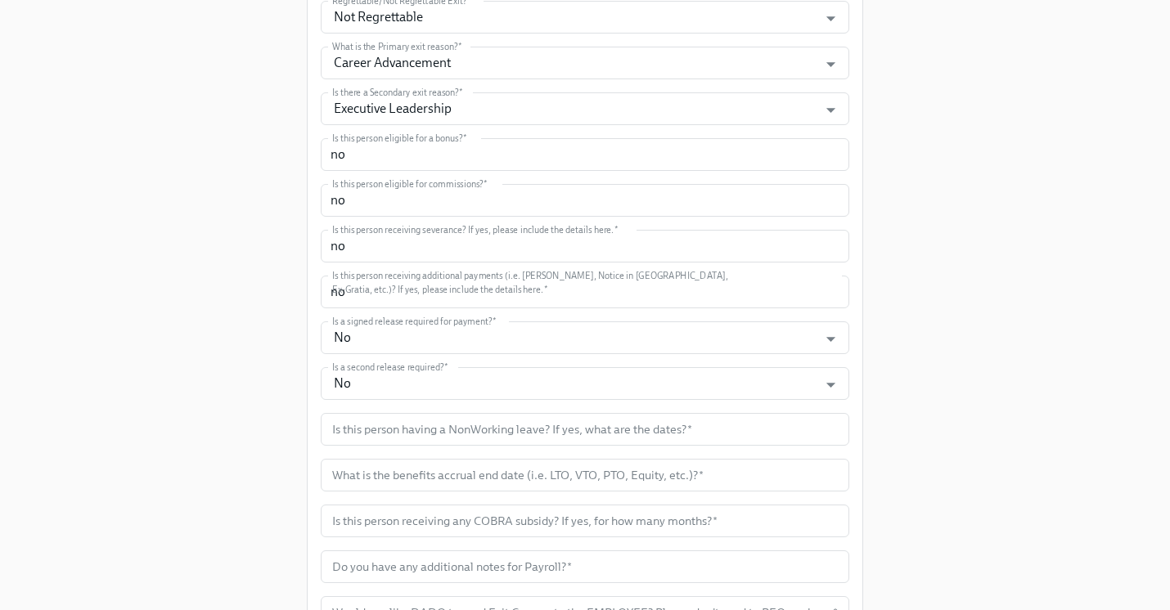
scroll to position [677, 0]
click at [406, 433] on input "text" at bounding box center [585, 428] width 529 height 33
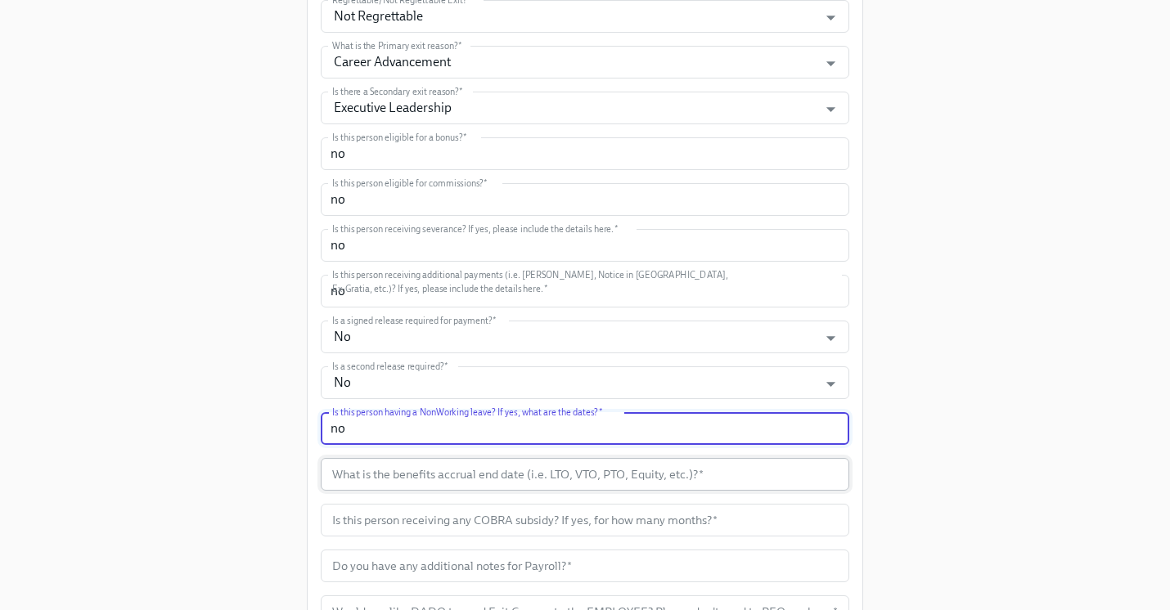
type input "no"
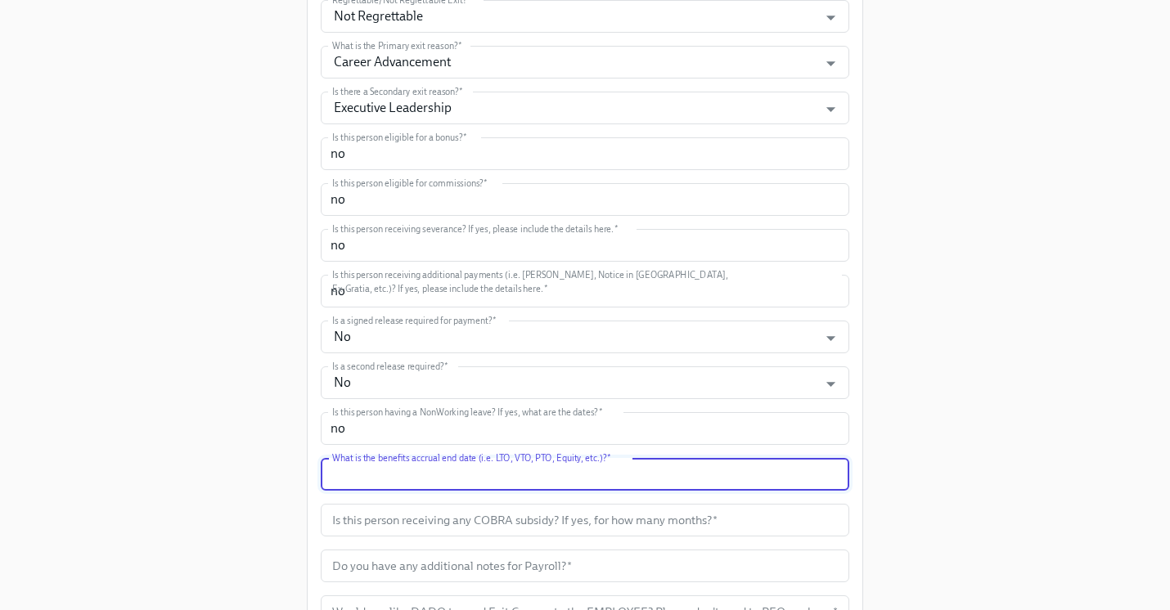
click at [410, 467] on input "text" at bounding box center [585, 474] width 529 height 33
type input "[DATE]"
click at [407, 511] on input "text" at bounding box center [585, 520] width 529 height 33
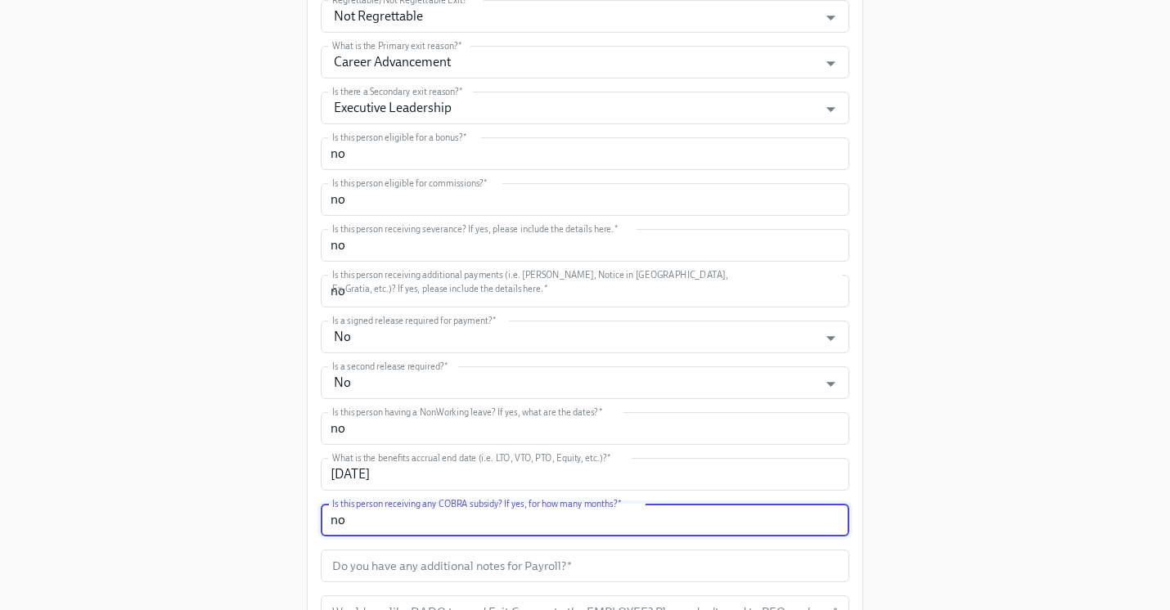
scroll to position [738, 0]
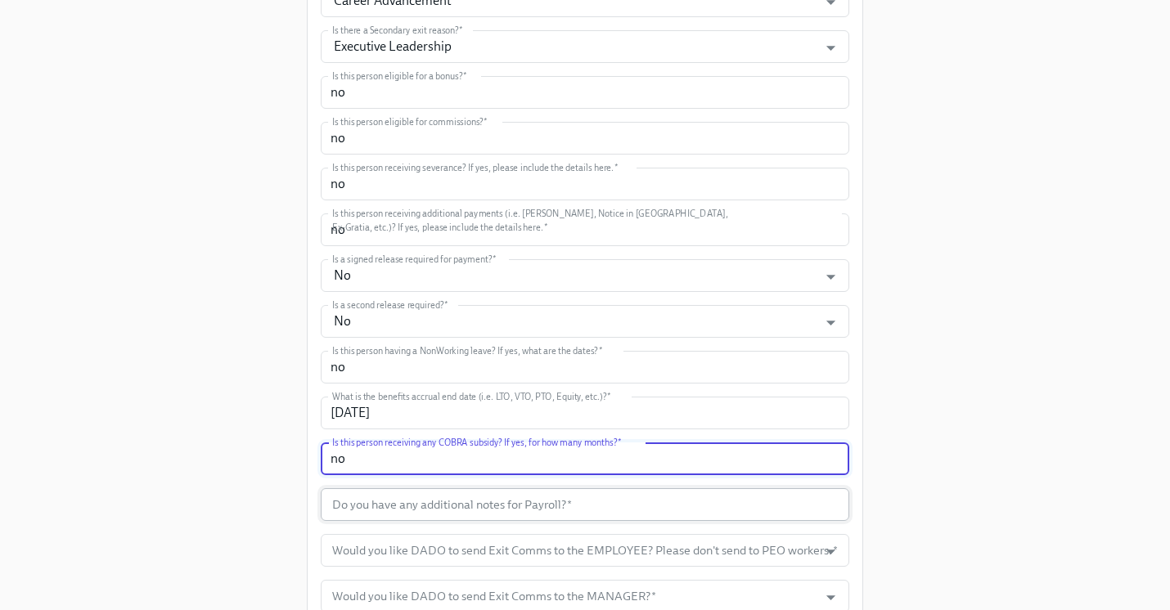
type input "no"
click at [393, 511] on input "text" at bounding box center [585, 505] width 529 height 33
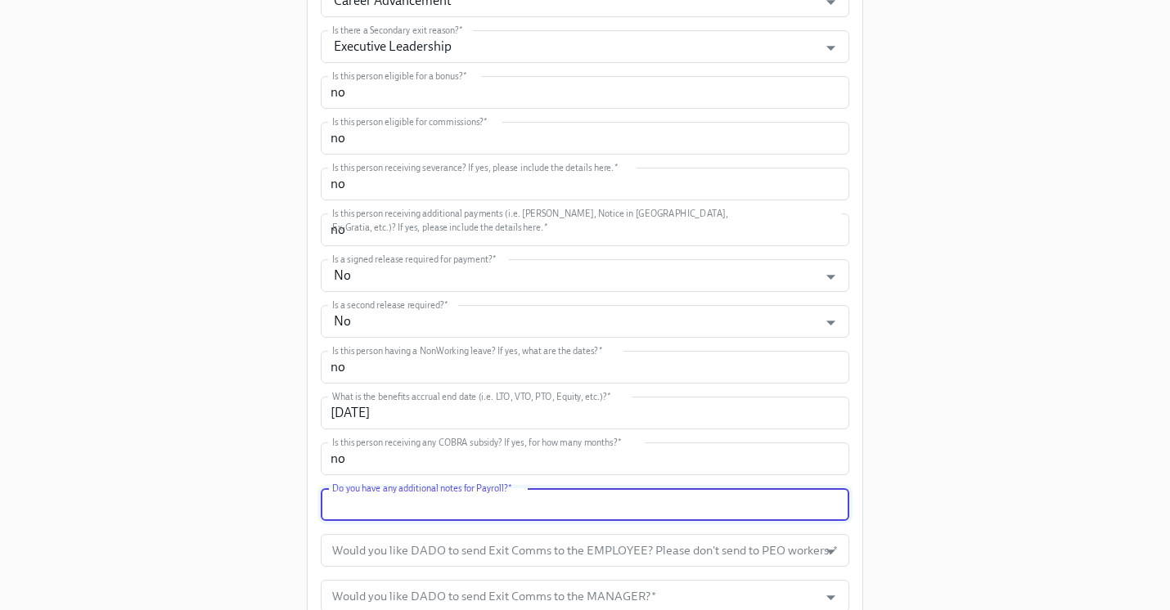
type input "o"
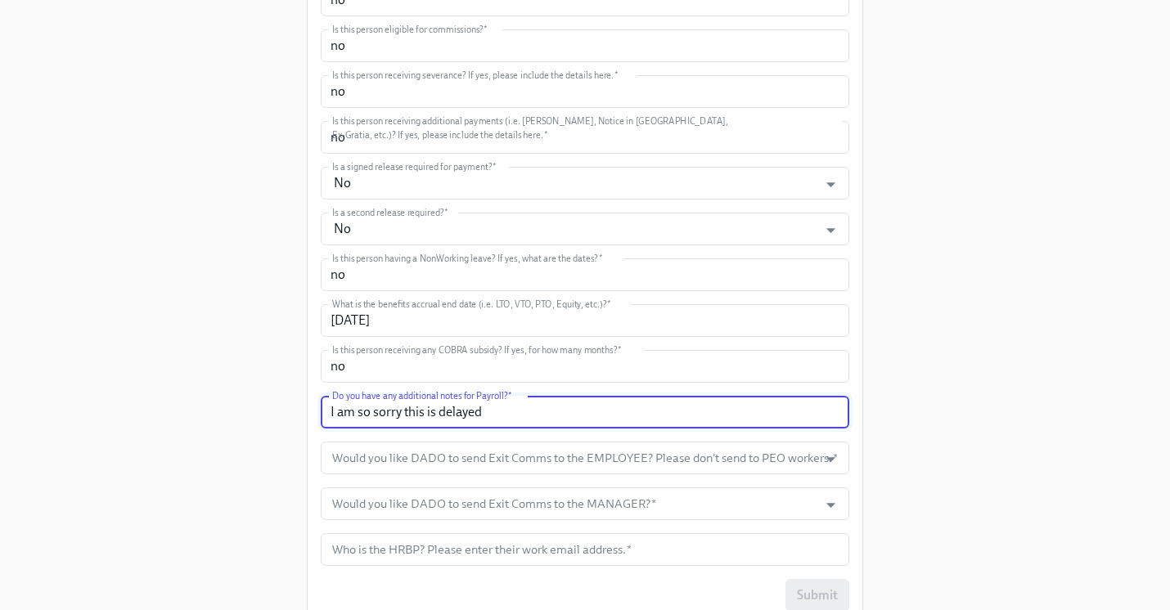
scroll to position [835, 0]
click at [455, 412] on input "I am so sorry this is delayed" at bounding box center [585, 408] width 529 height 33
type input "I am so sorry this is late"
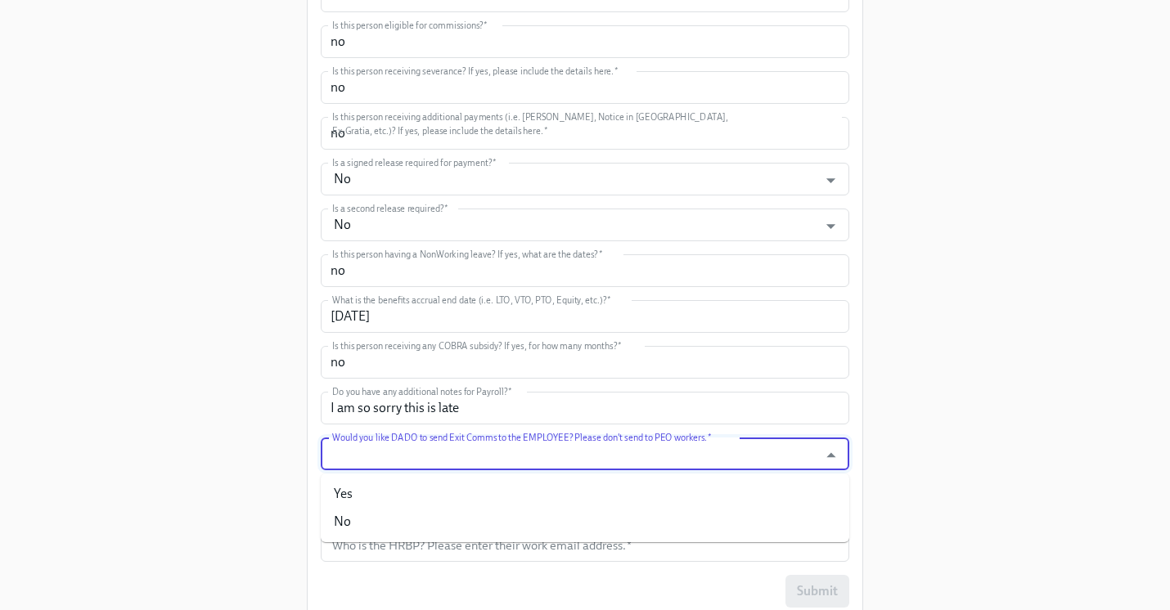
click at [434, 449] on input "Would you like DADO to send Exit Comms to the EMPLOYEE? Please don't send to PE…" at bounding box center [569, 454] width 481 height 33
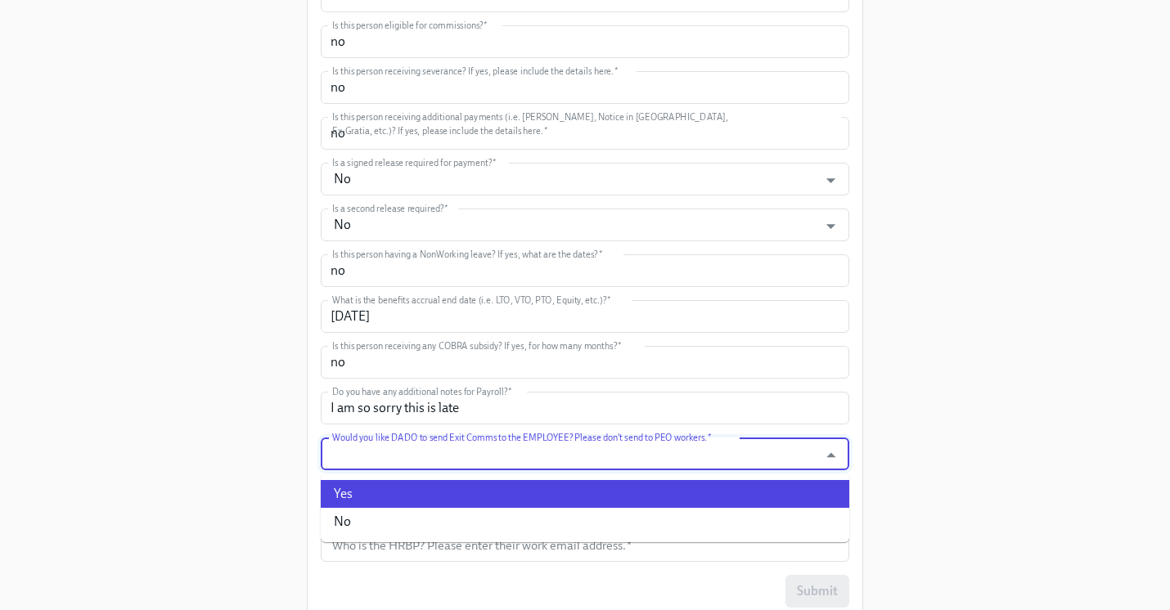
click at [412, 496] on li "Yes" at bounding box center [585, 494] width 529 height 28
type input "Yes"
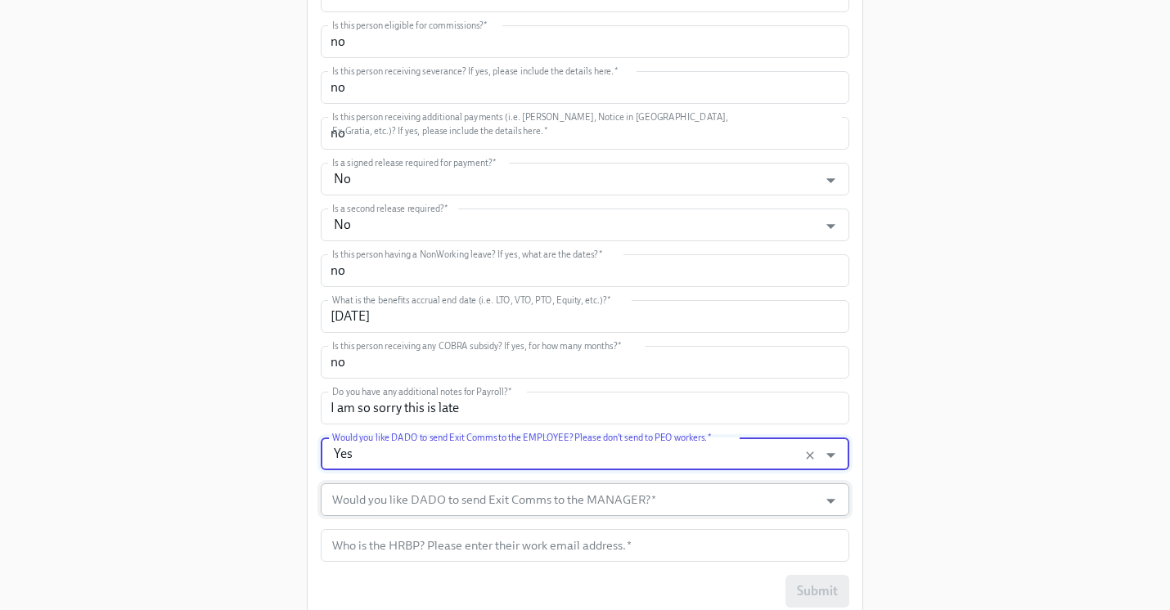
click at [413, 506] on input "Would you like DADO to send Exit Comms to the MANAGER?   *" at bounding box center [569, 500] width 481 height 33
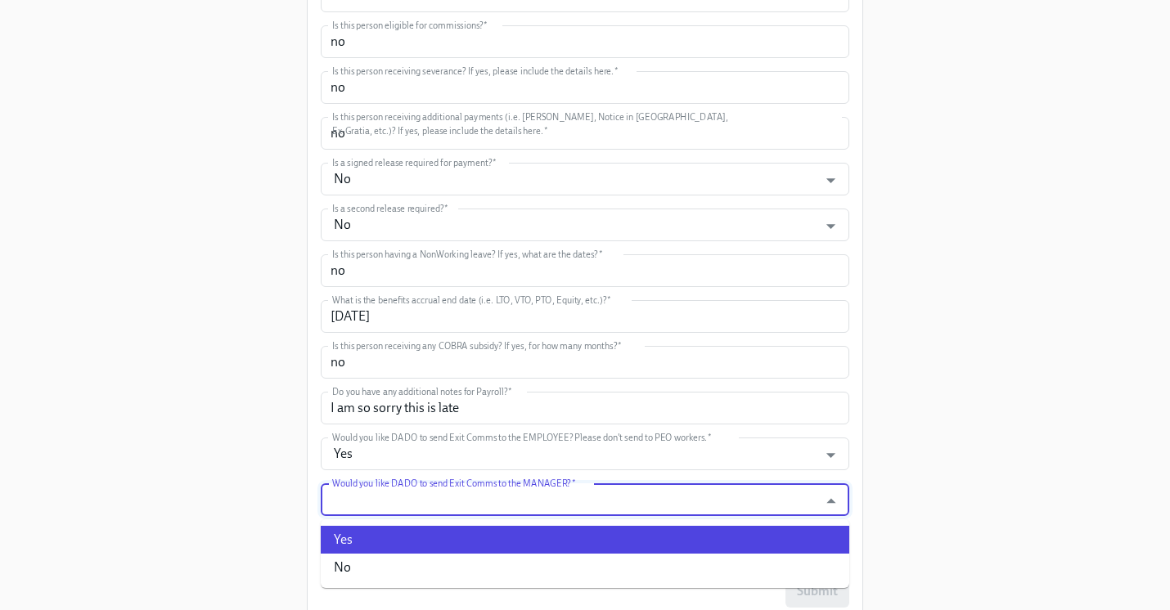
click at [418, 535] on li "Yes" at bounding box center [585, 540] width 529 height 28
type input "Yes"
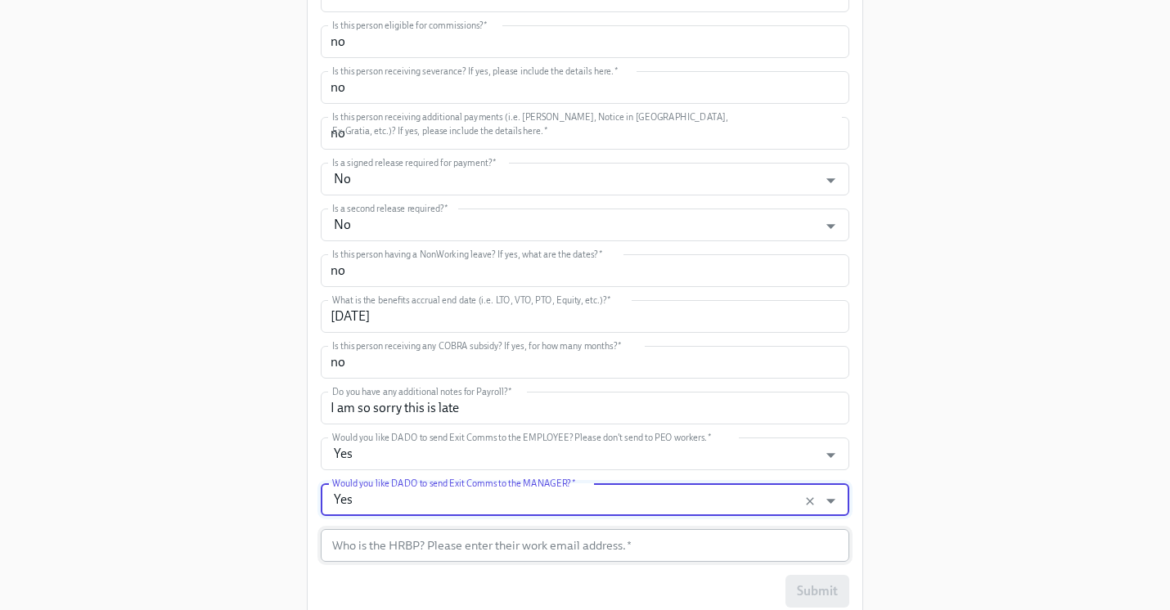
click at [419, 550] on input "text" at bounding box center [585, 545] width 529 height 33
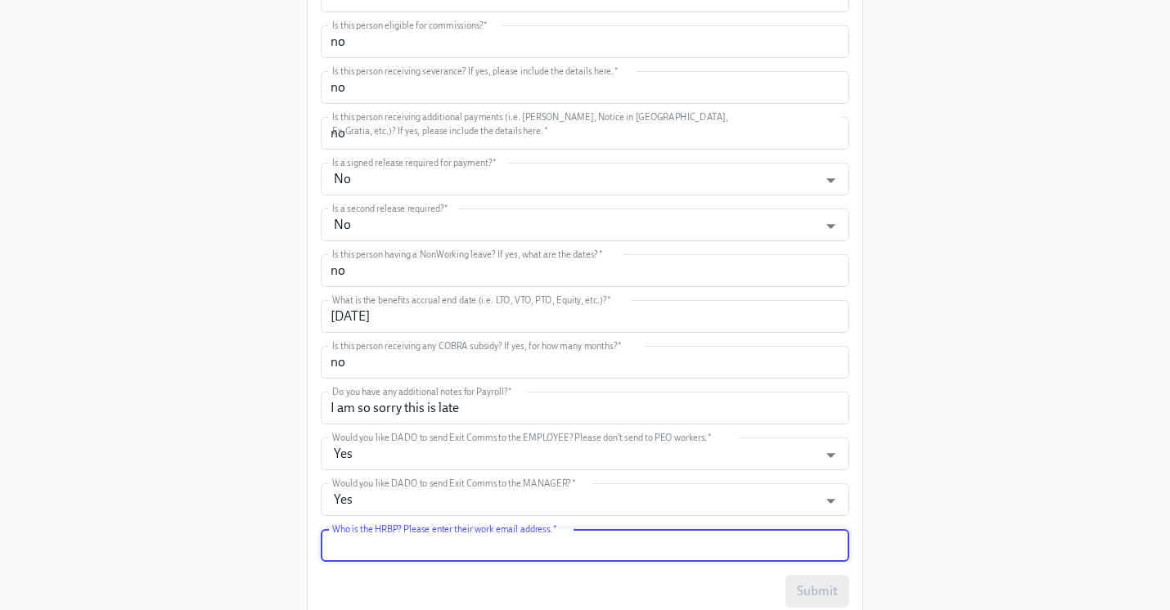
type input "amber.zeise@mixpanel.com"
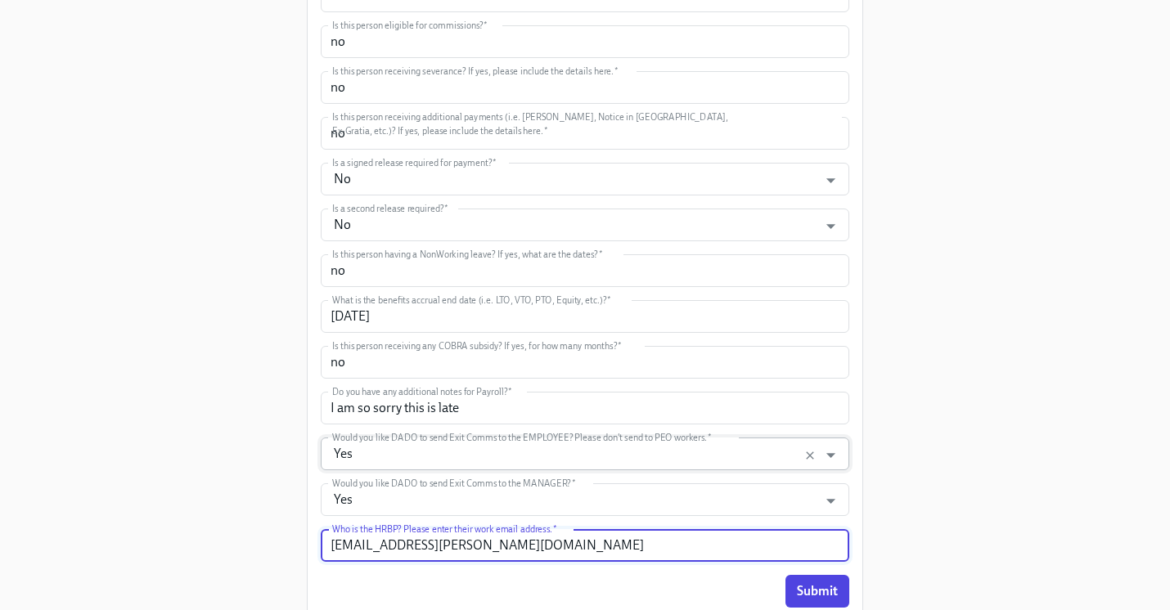
scroll to position [898, 0]
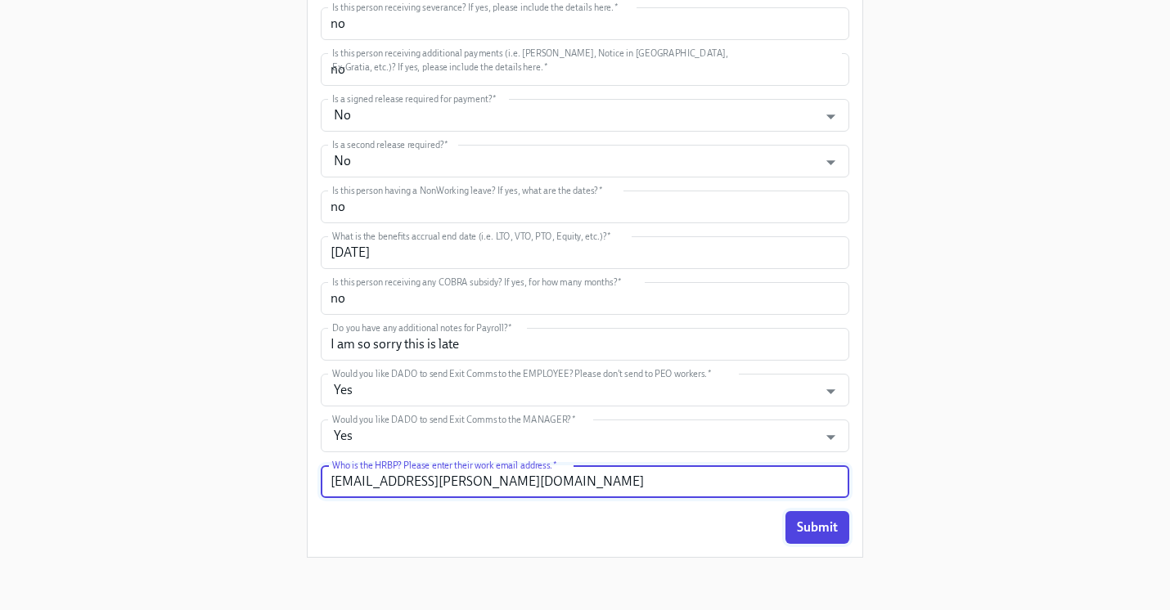
click at [834, 518] on button "Submit" at bounding box center [818, 527] width 64 height 33
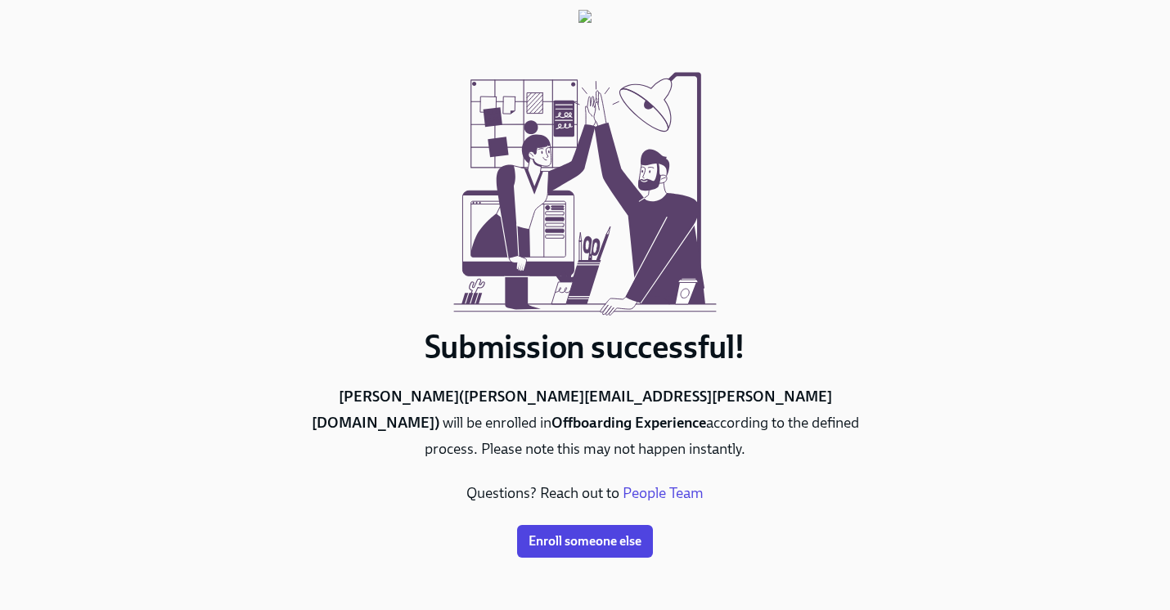
scroll to position [0, 0]
